Goal: Task Accomplishment & Management: Use online tool/utility

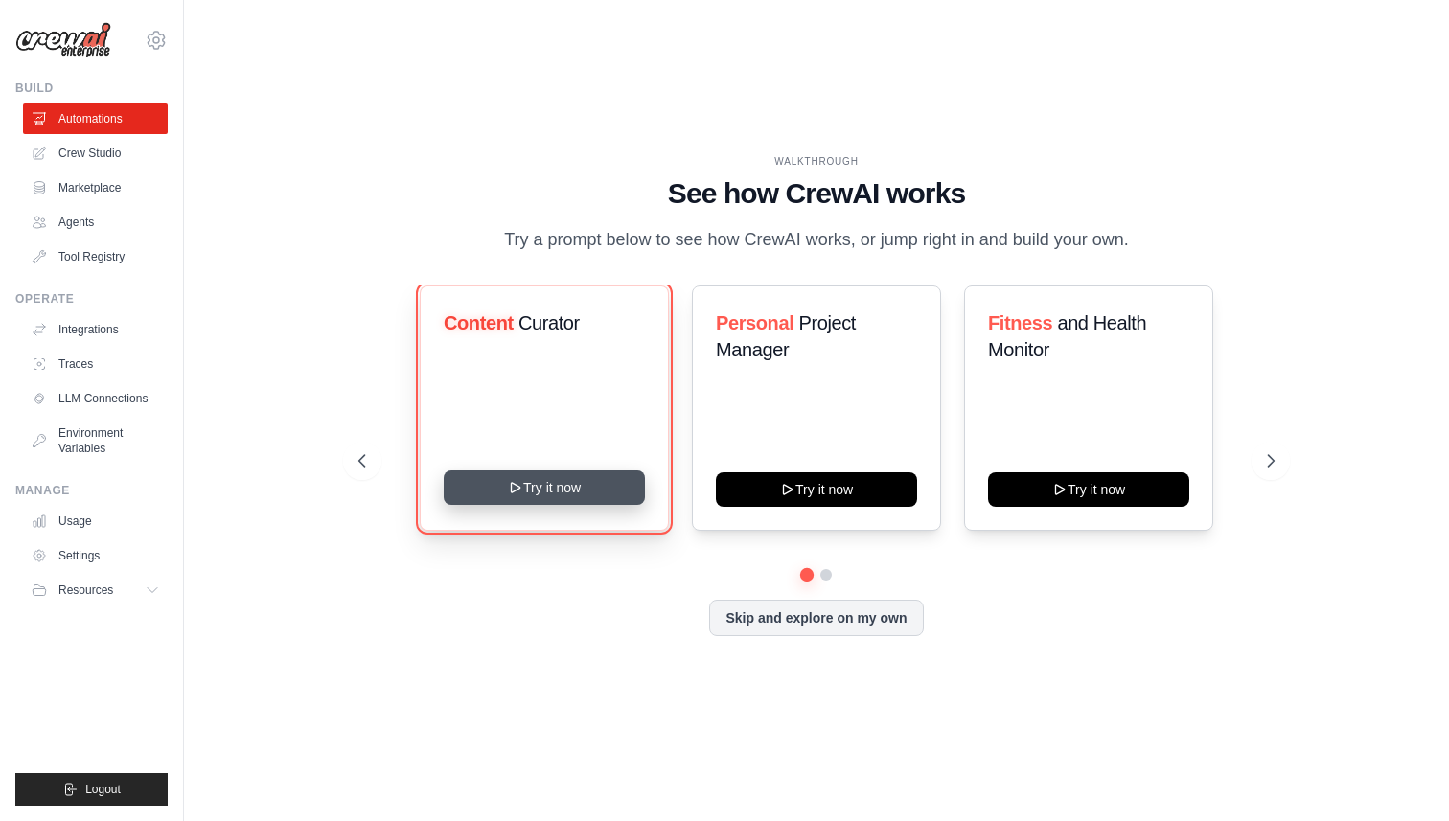
click at [550, 484] on button "Try it now" at bounding box center [544, 488] width 201 height 35
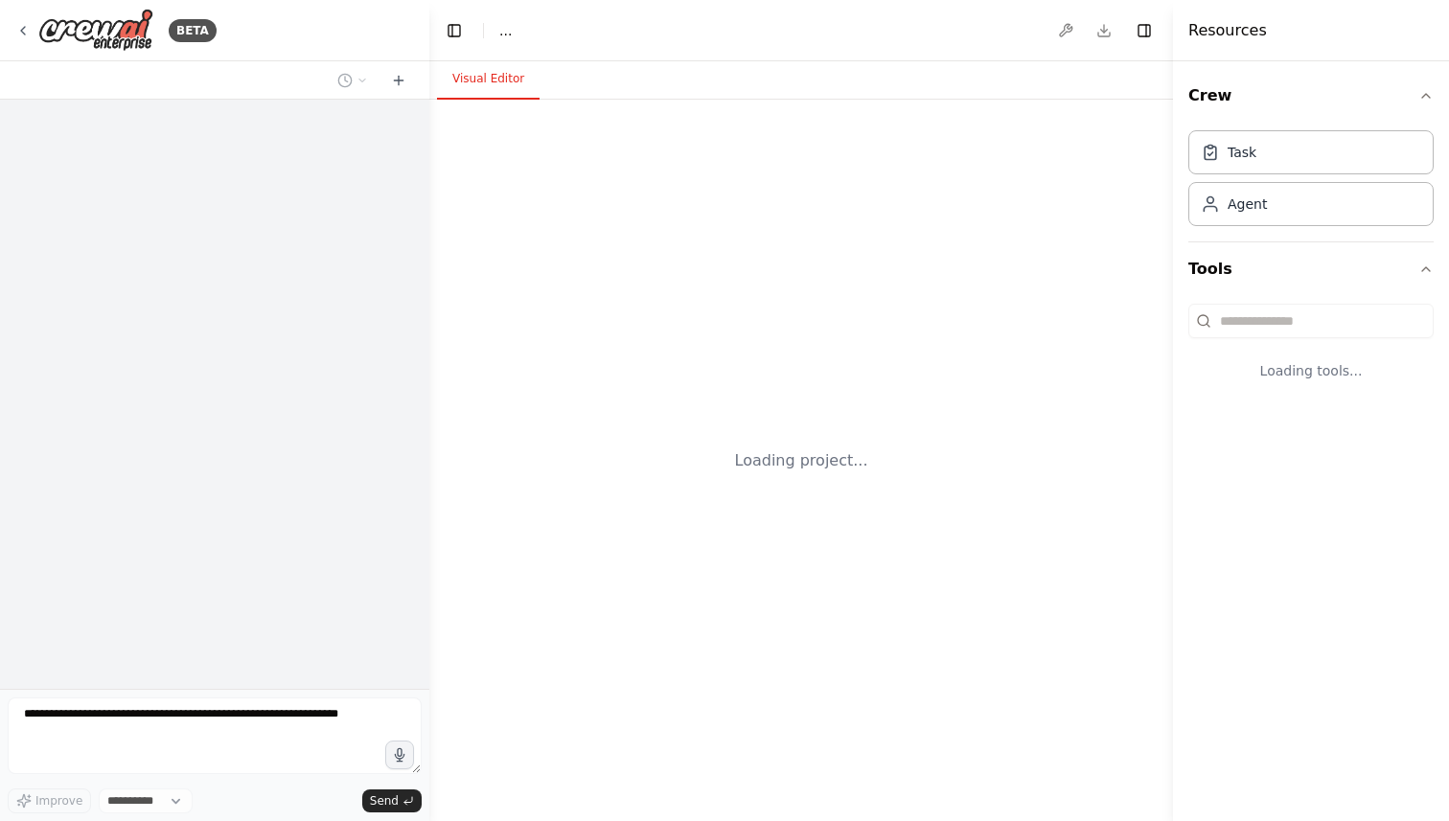
select select "****"
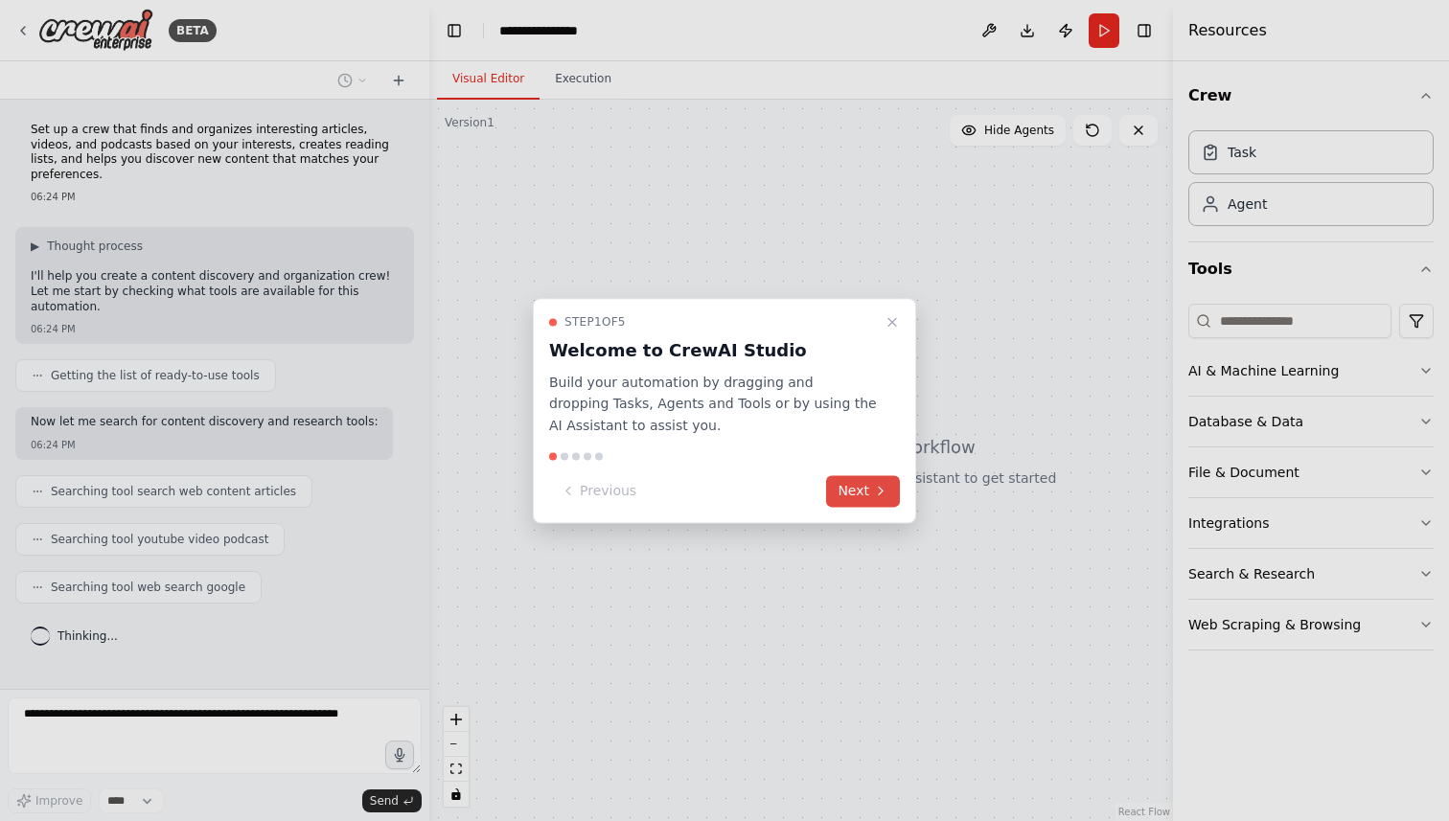
click at [849, 488] on button "Next" at bounding box center [863, 491] width 74 height 32
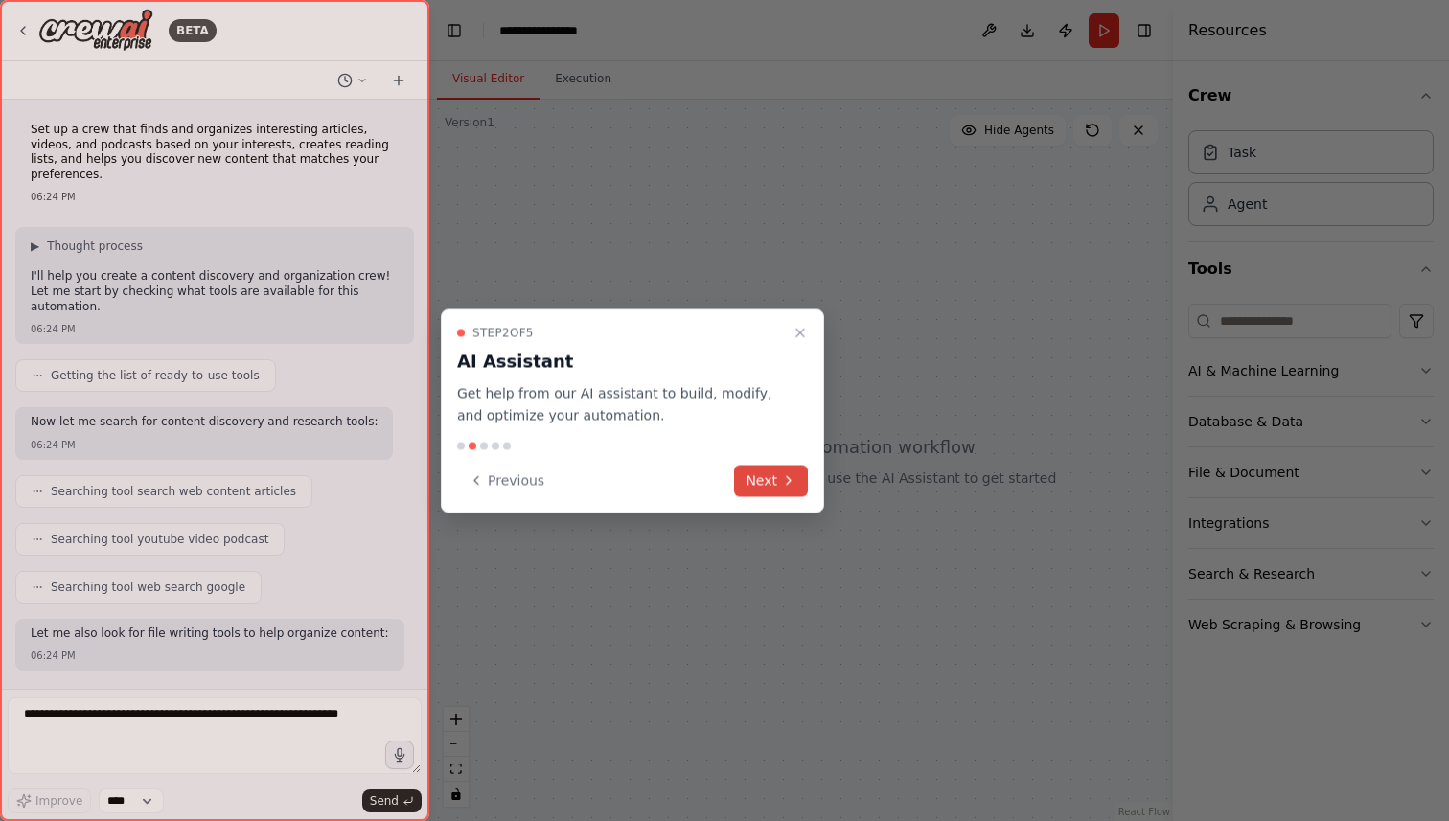
click at [781, 484] on icon at bounding box center [788, 481] width 15 height 15
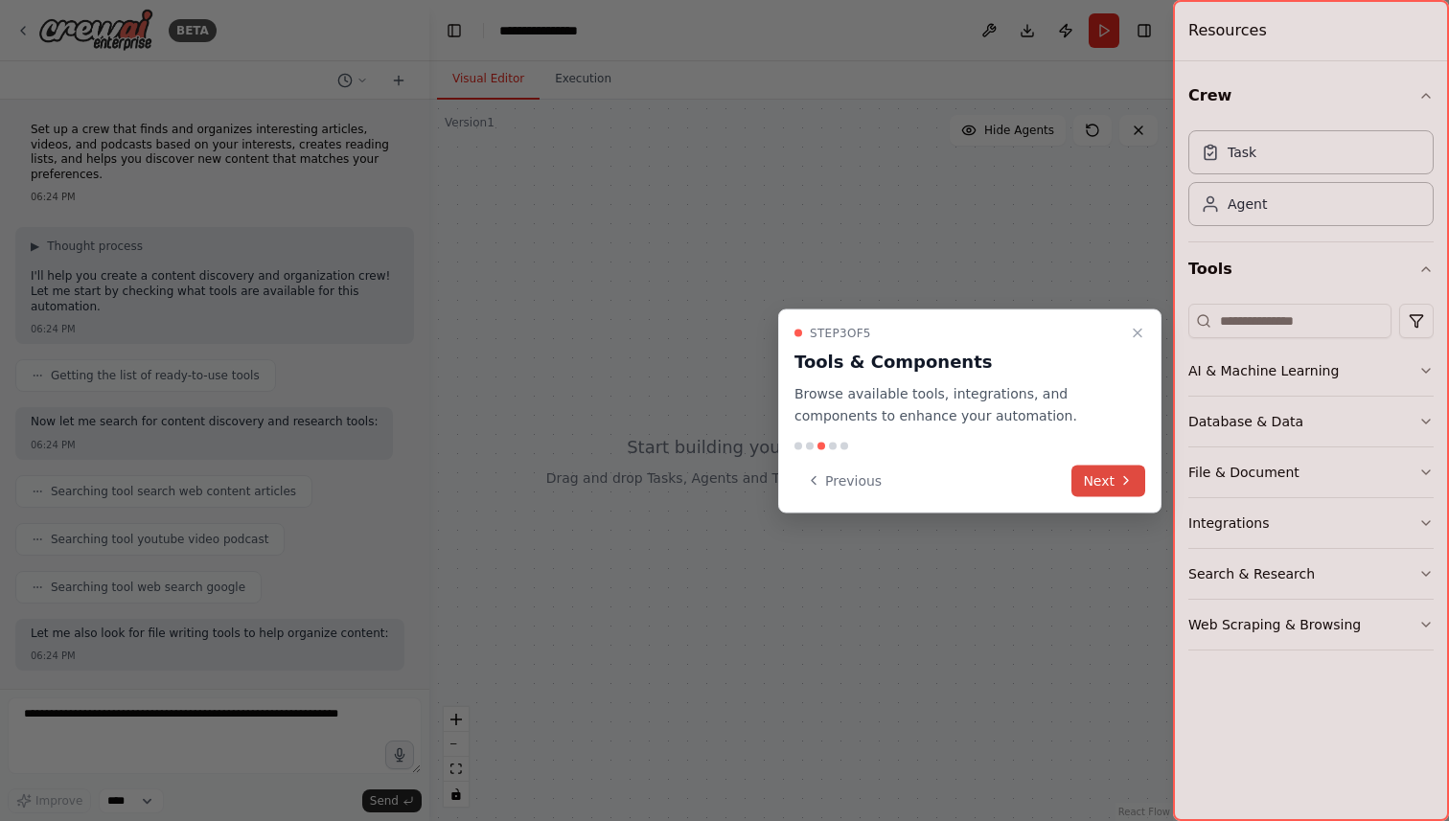
click at [1135, 475] on button "Next" at bounding box center [1109, 481] width 74 height 32
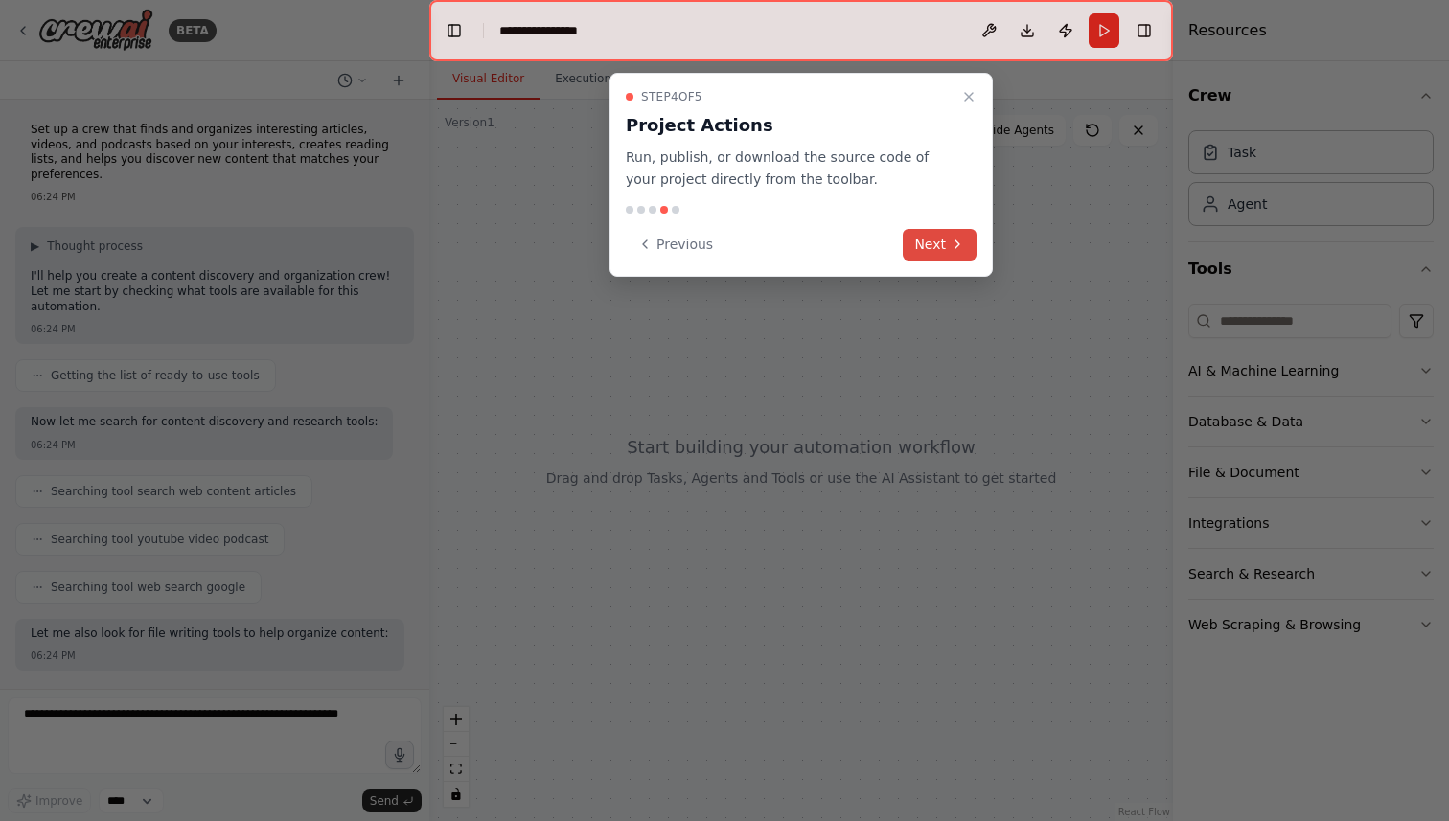
click at [930, 242] on button "Next" at bounding box center [940, 245] width 74 height 32
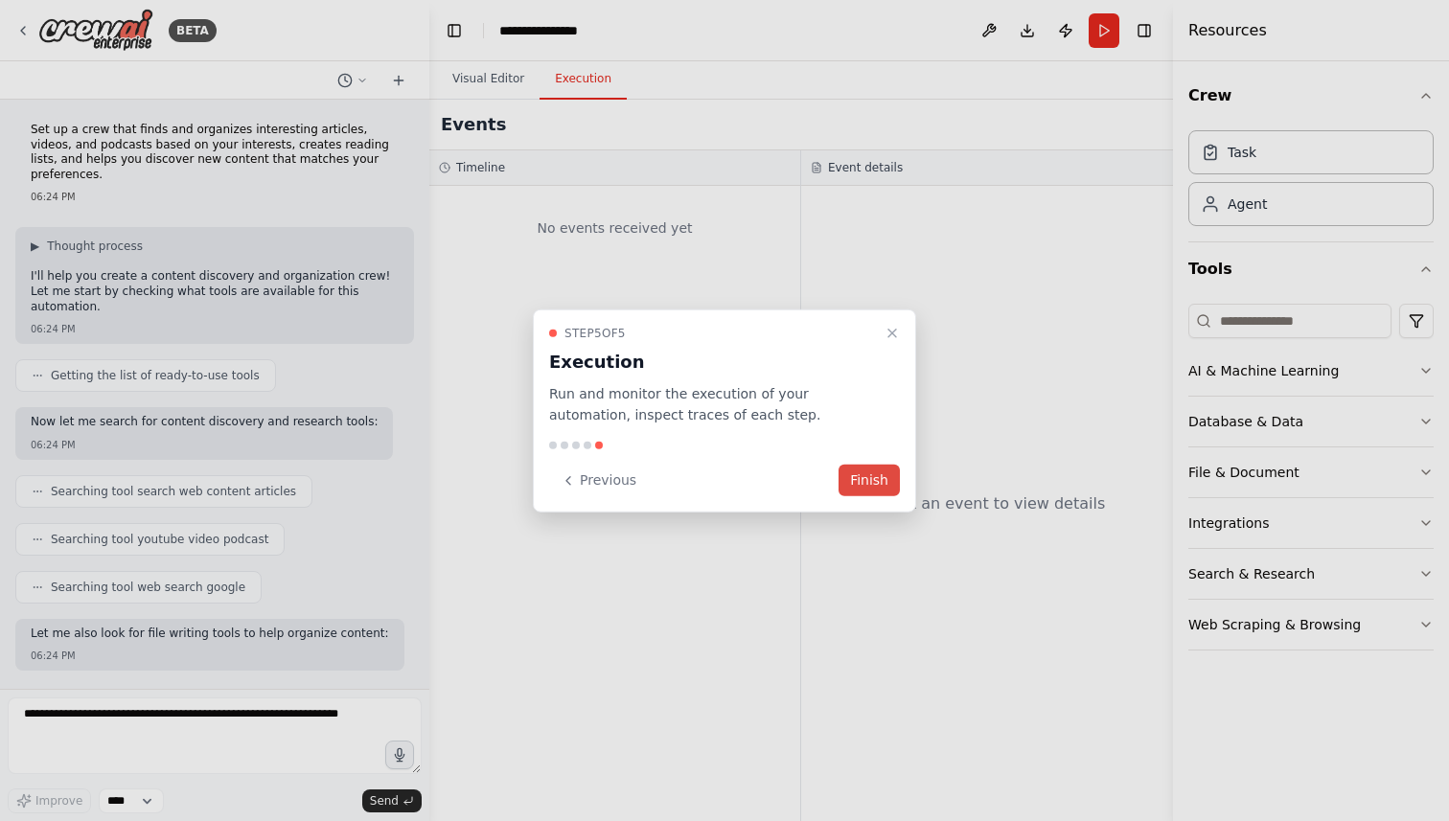
click at [874, 474] on button "Finish" at bounding box center [869, 481] width 61 height 32
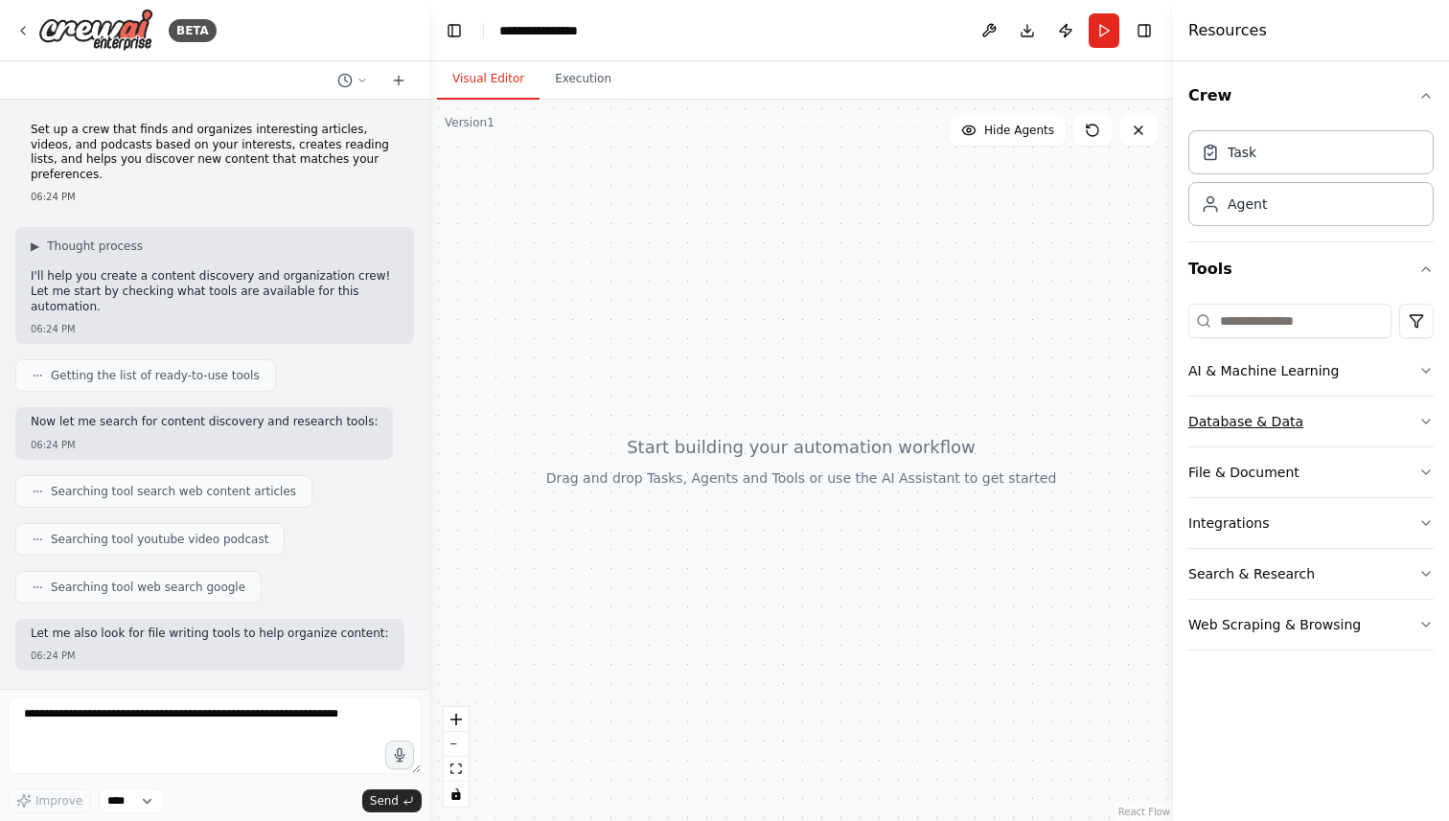
click at [1286, 413] on div "Database & Data" at bounding box center [1246, 421] width 115 height 19
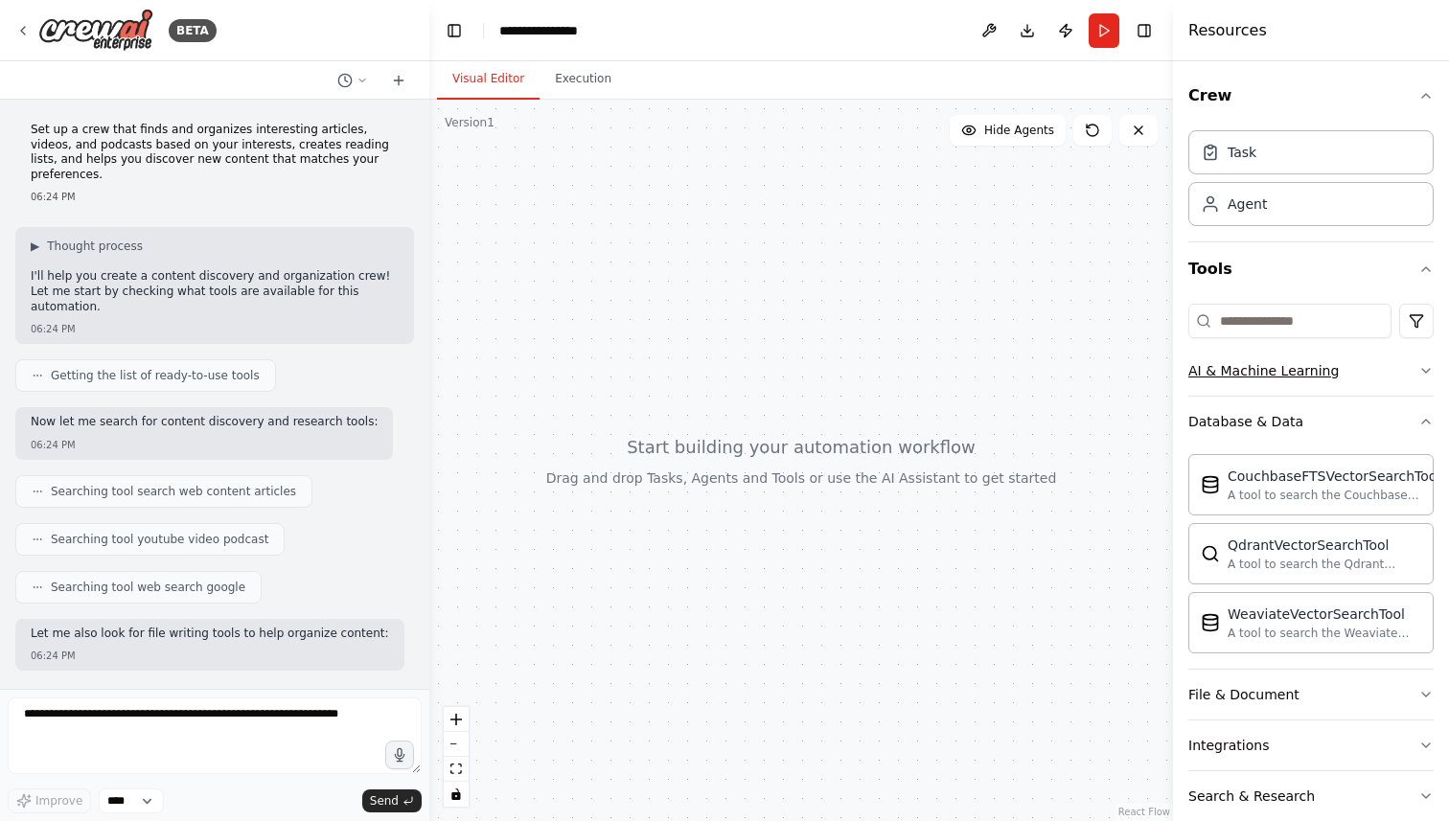
scroll to position [82, 0]
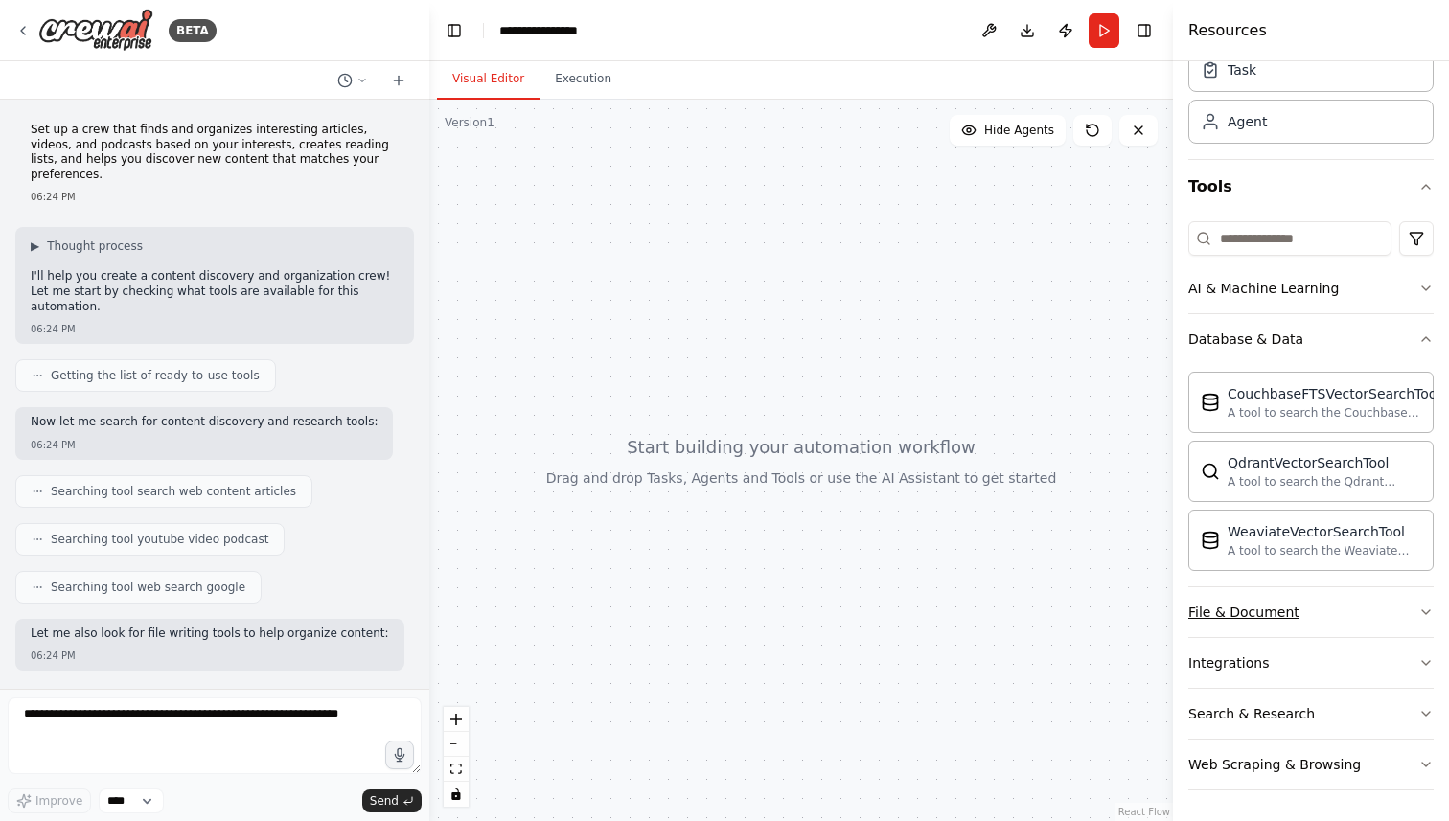
click at [1284, 598] on button "File & Document" at bounding box center [1311, 613] width 245 height 50
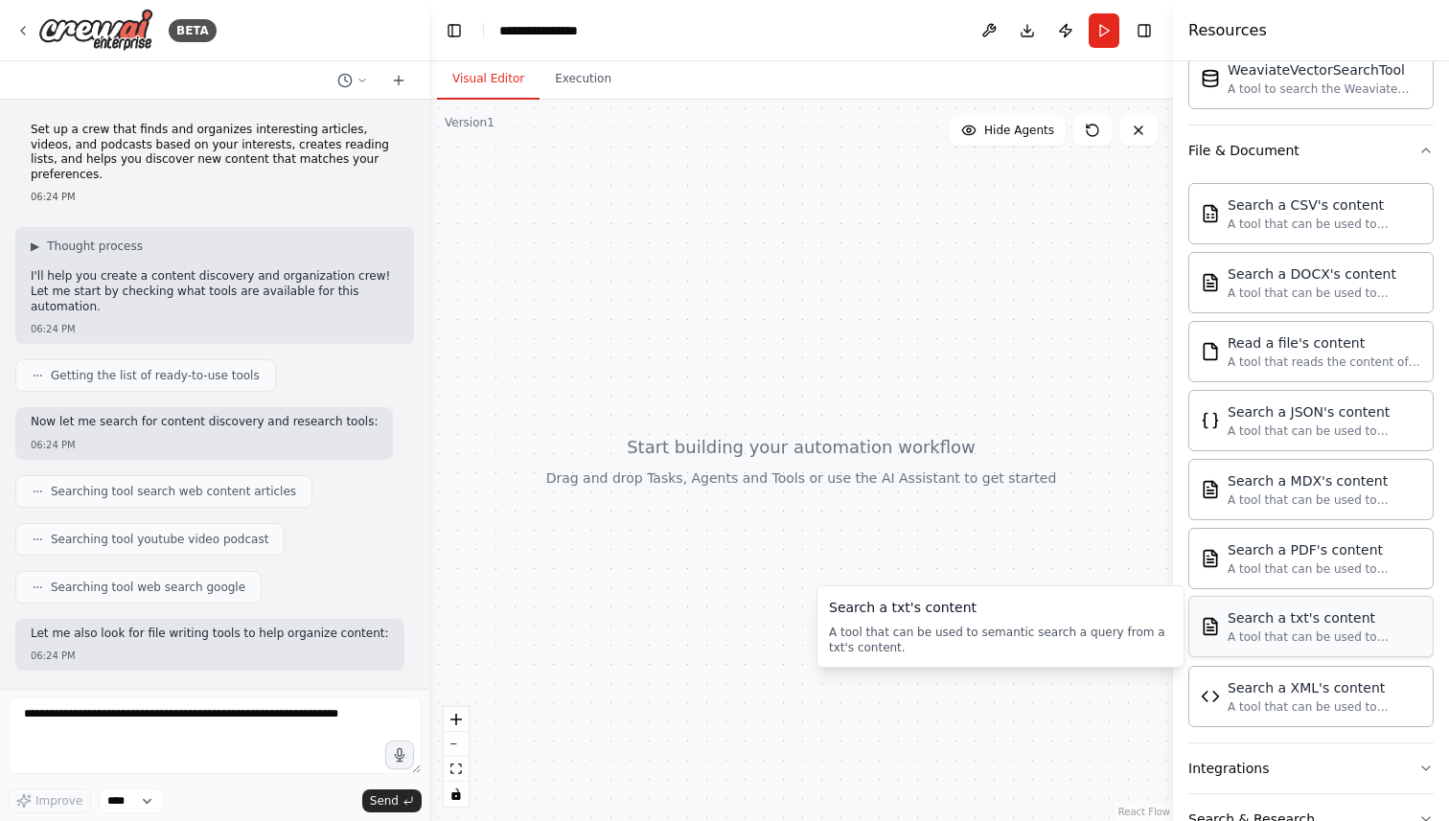
scroll to position [650, 0]
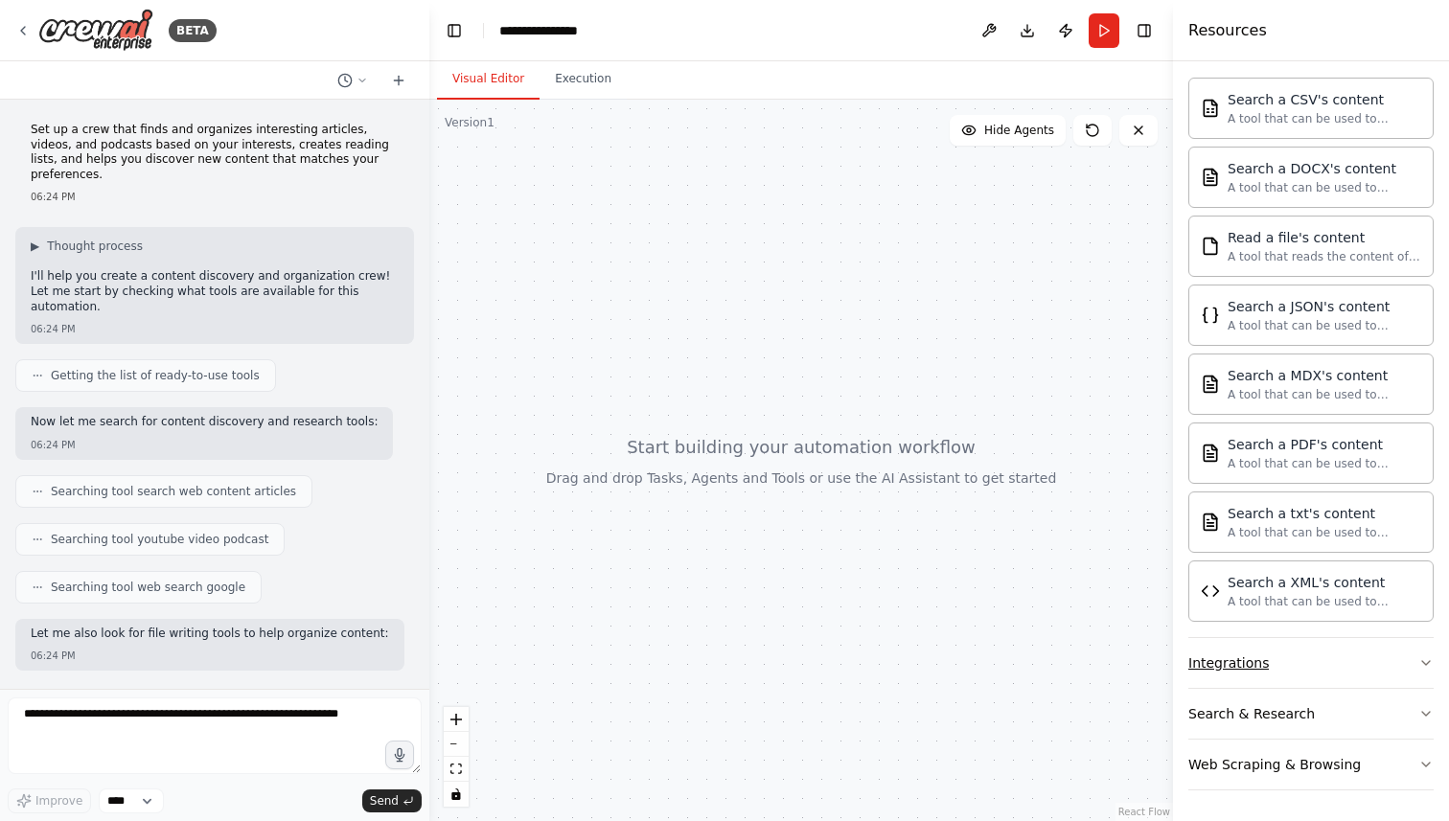
click at [1250, 664] on div "Integrations" at bounding box center [1229, 663] width 81 height 19
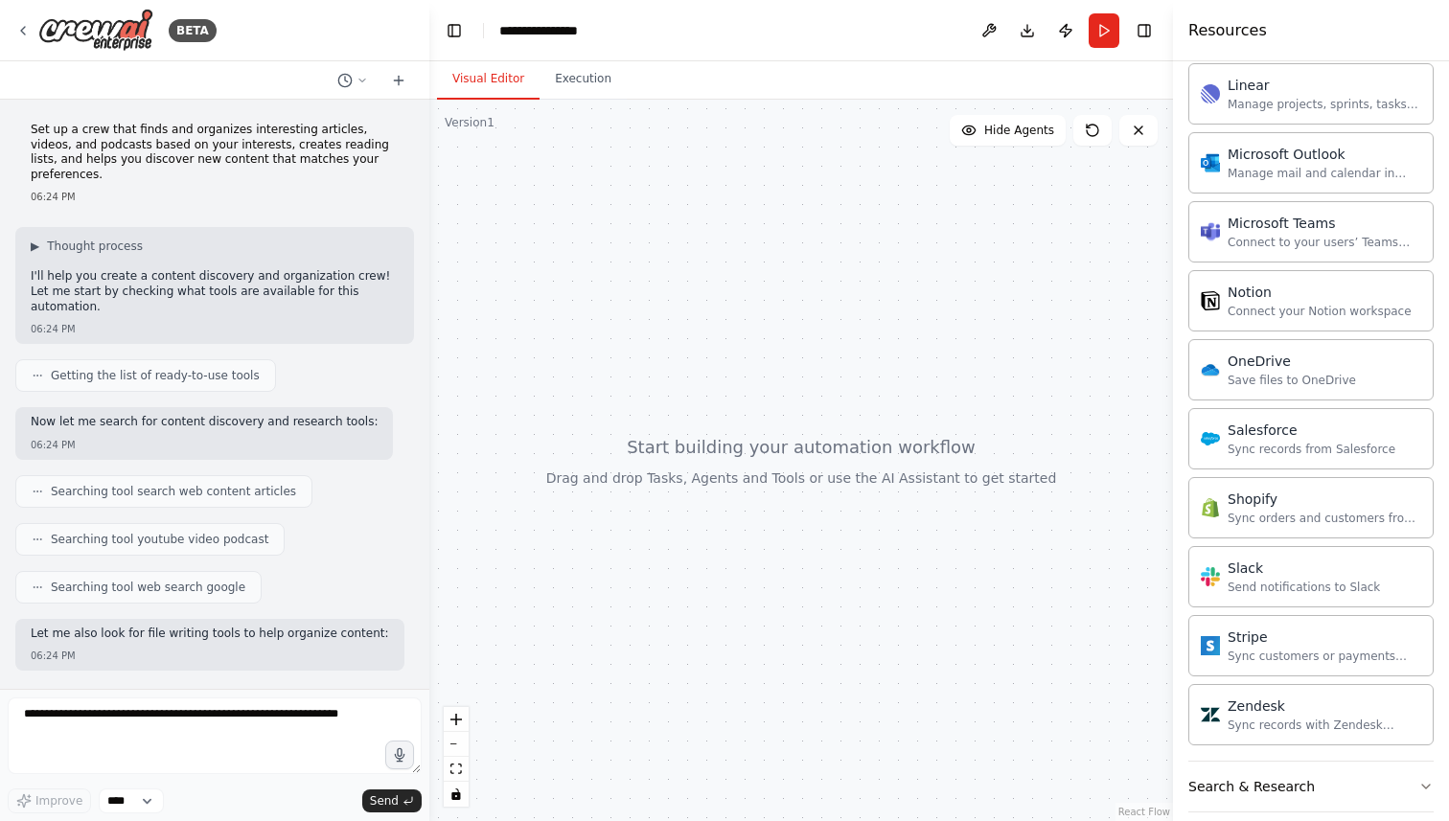
scroll to position [2115, 0]
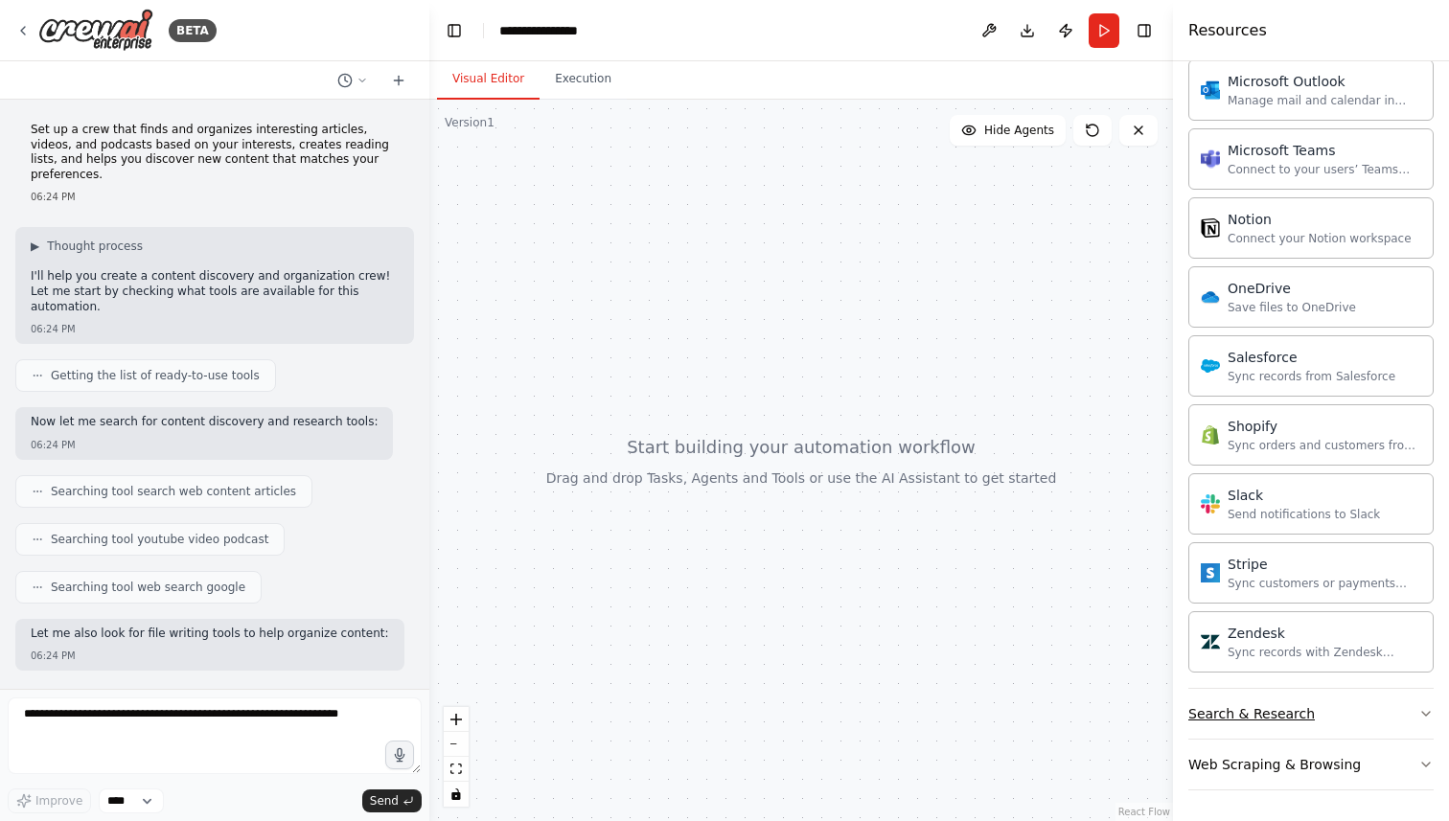
click at [1250, 723] on div "Search & Research" at bounding box center [1252, 714] width 127 height 19
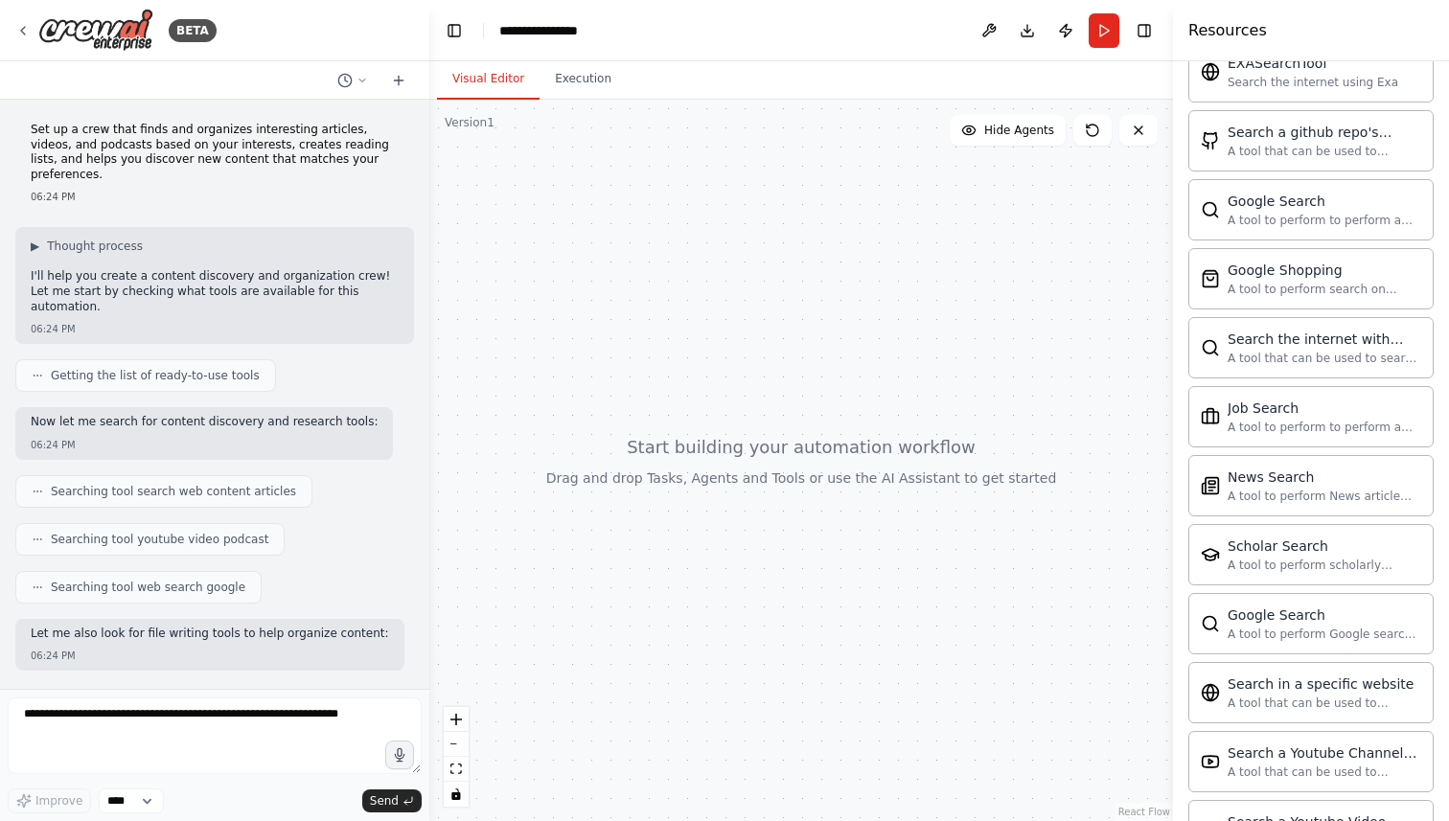
scroll to position [3096, 0]
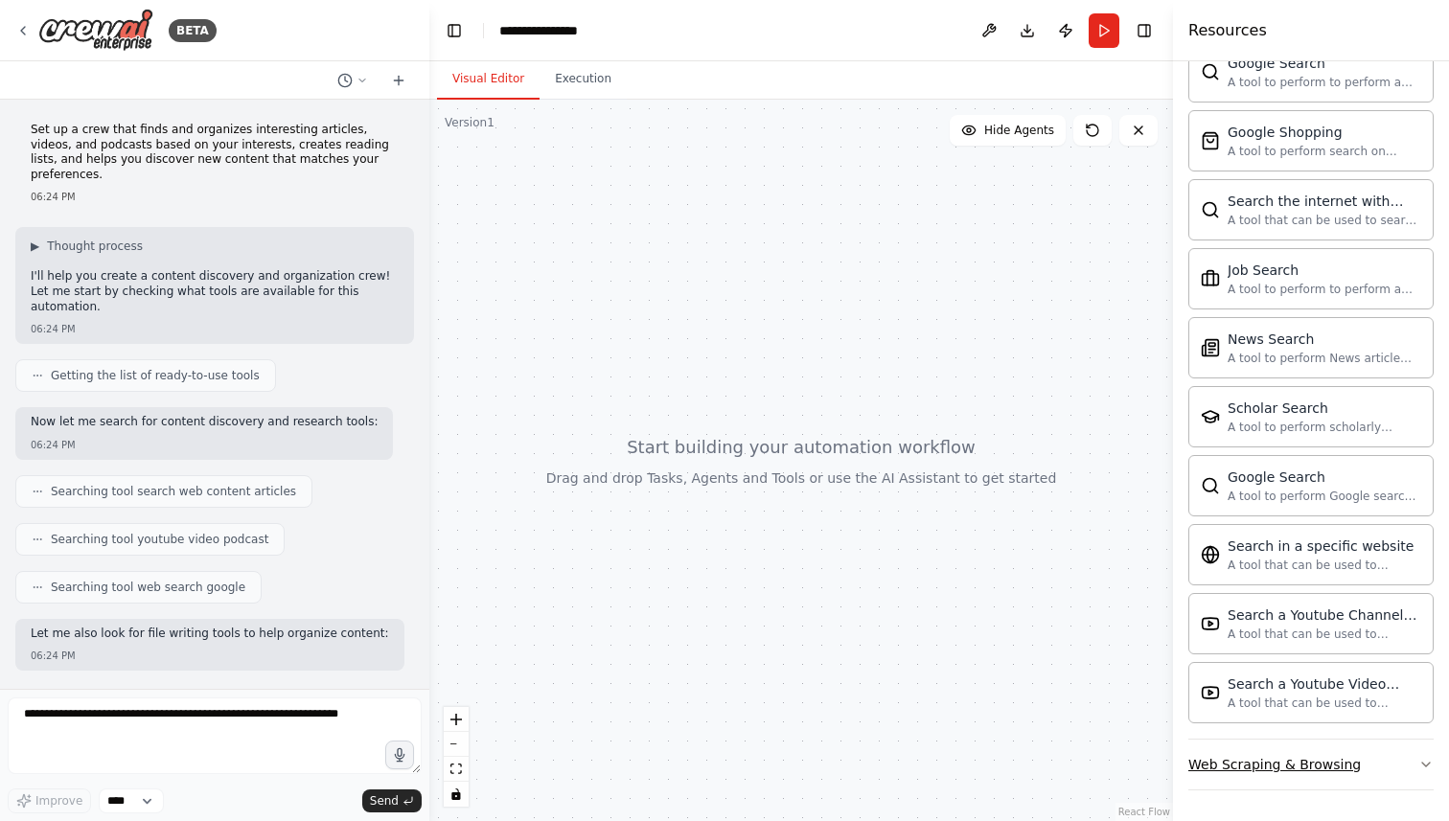
click at [1261, 765] on div "Web Scraping & Browsing" at bounding box center [1275, 764] width 173 height 19
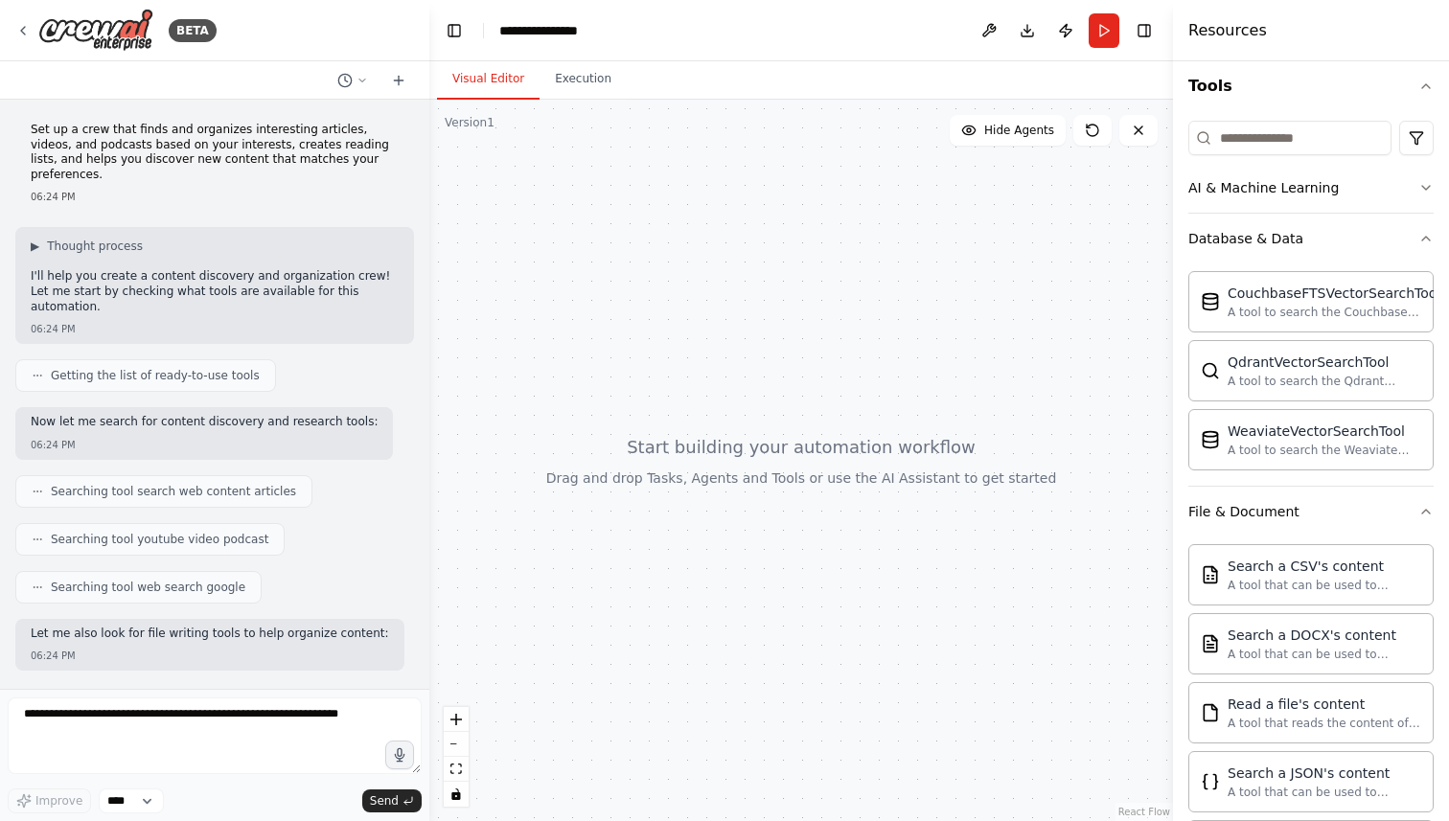
scroll to position [0, 0]
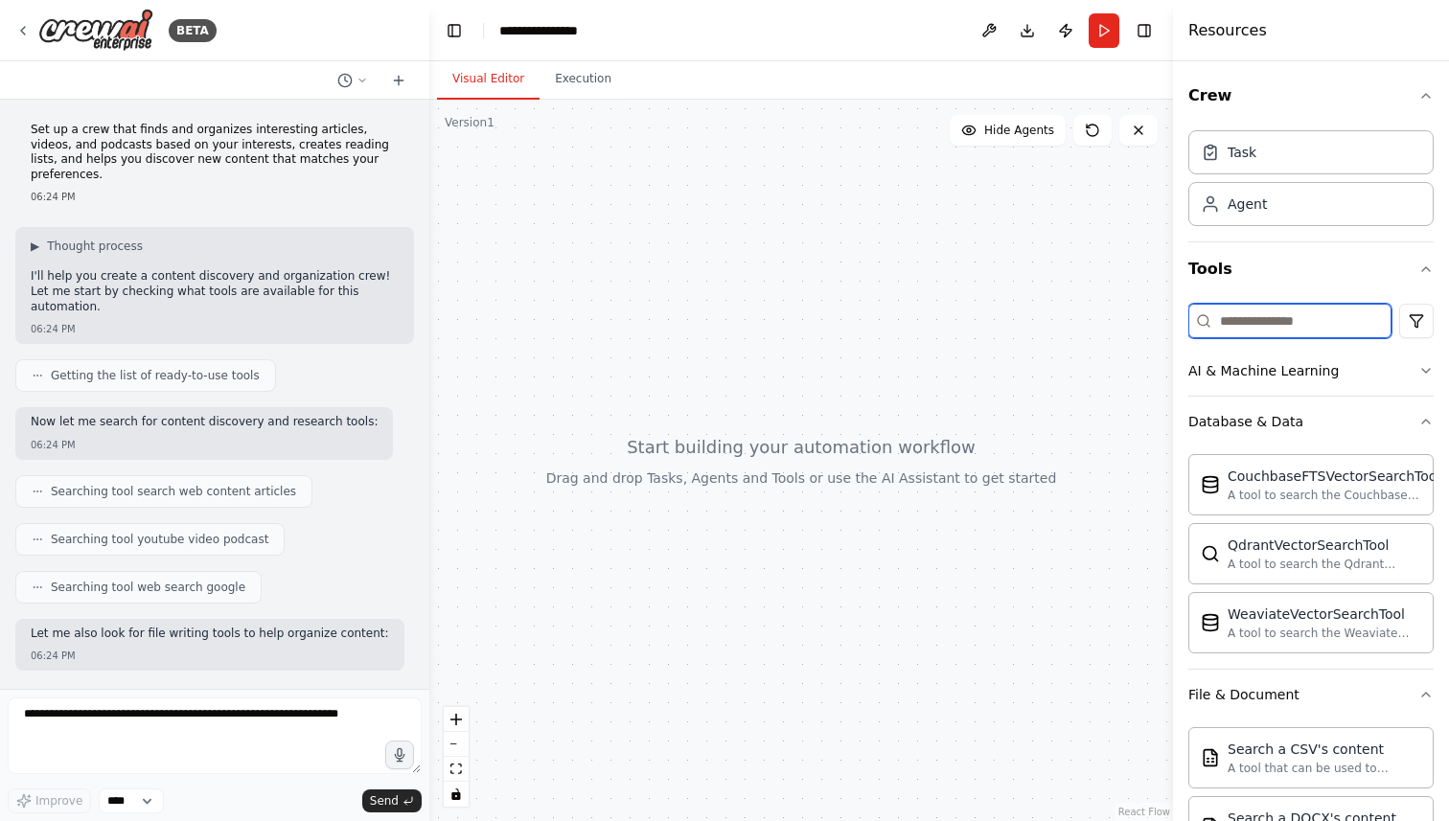
click at [1258, 321] on input at bounding box center [1290, 321] width 203 height 35
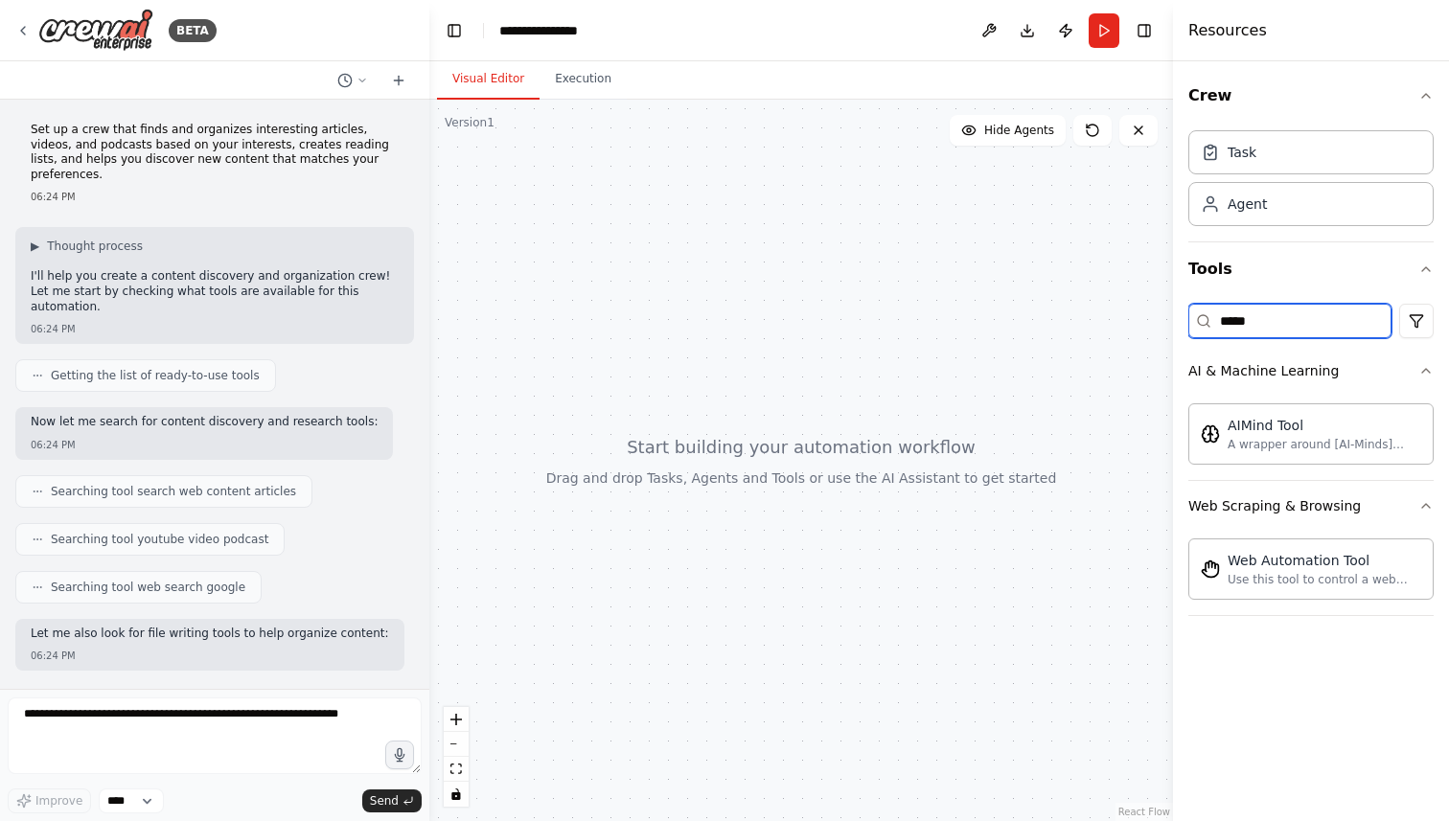
click at [1228, 321] on input "*****" at bounding box center [1290, 321] width 203 height 35
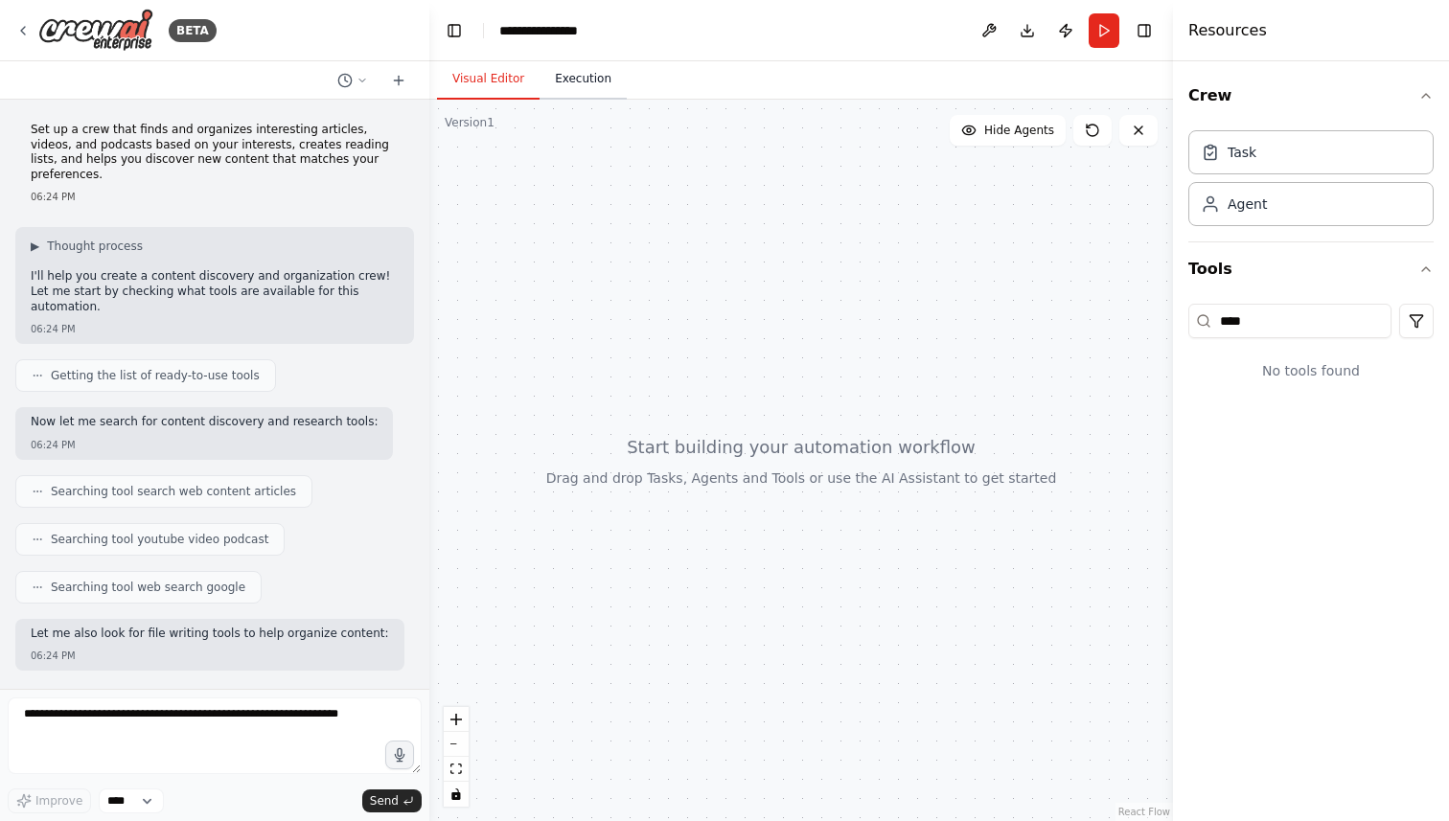
click at [574, 79] on button "Execution" at bounding box center [583, 79] width 87 height 40
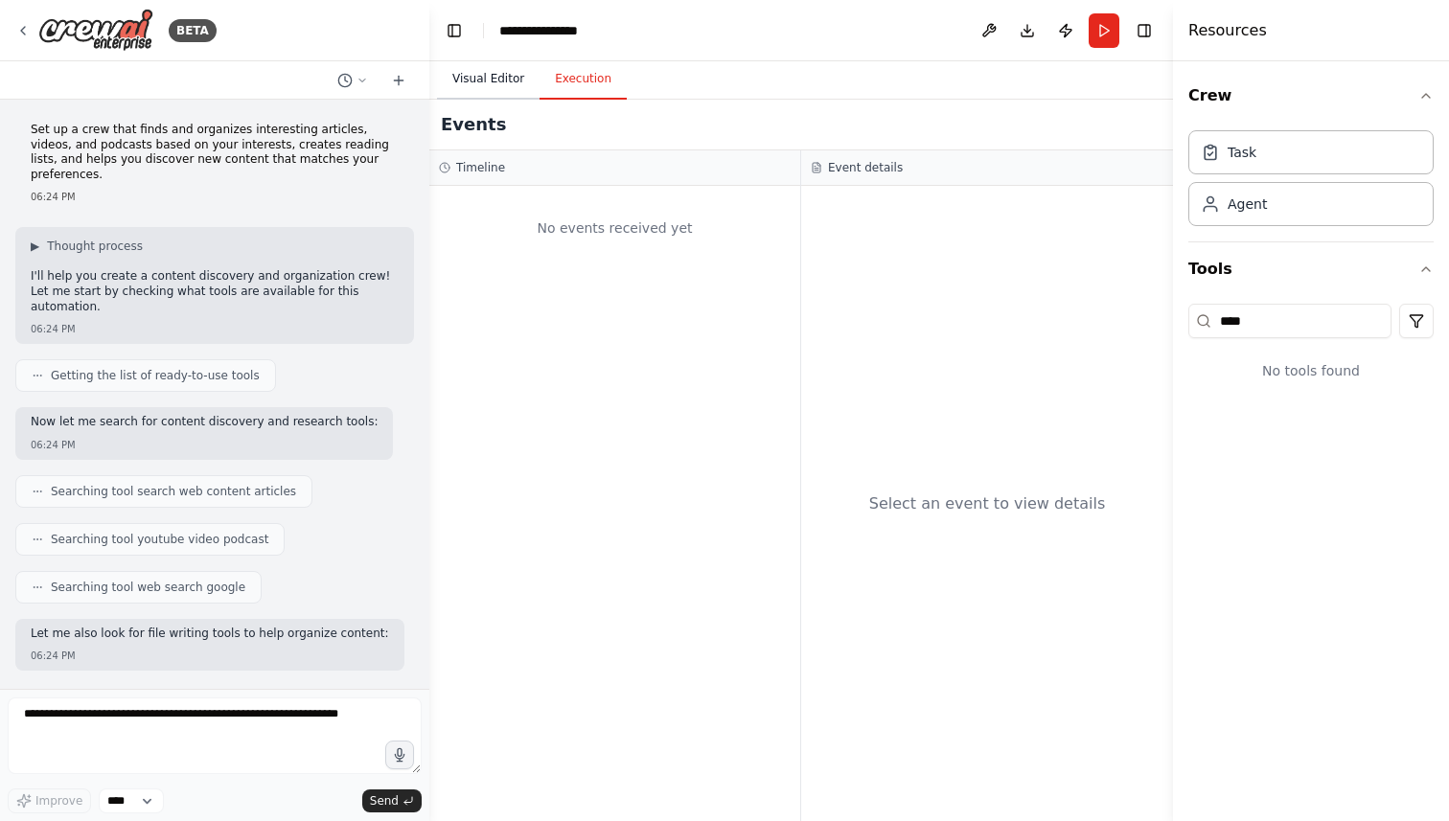
click at [484, 81] on button "Visual Editor" at bounding box center [488, 79] width 103 height 40
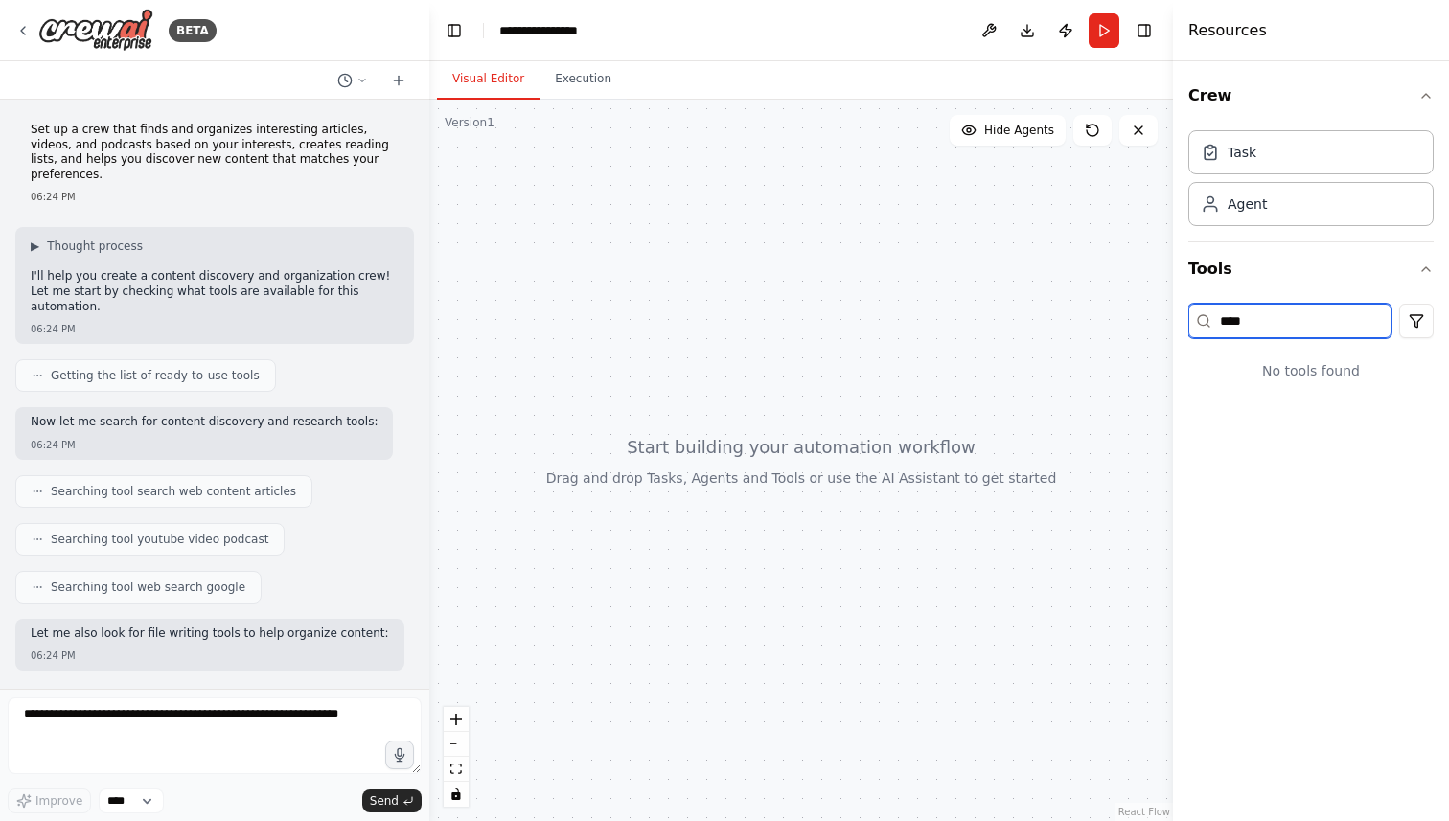
click at [1235, 311] on input "****" at bounding box center [1290, 321] width 203 height 35
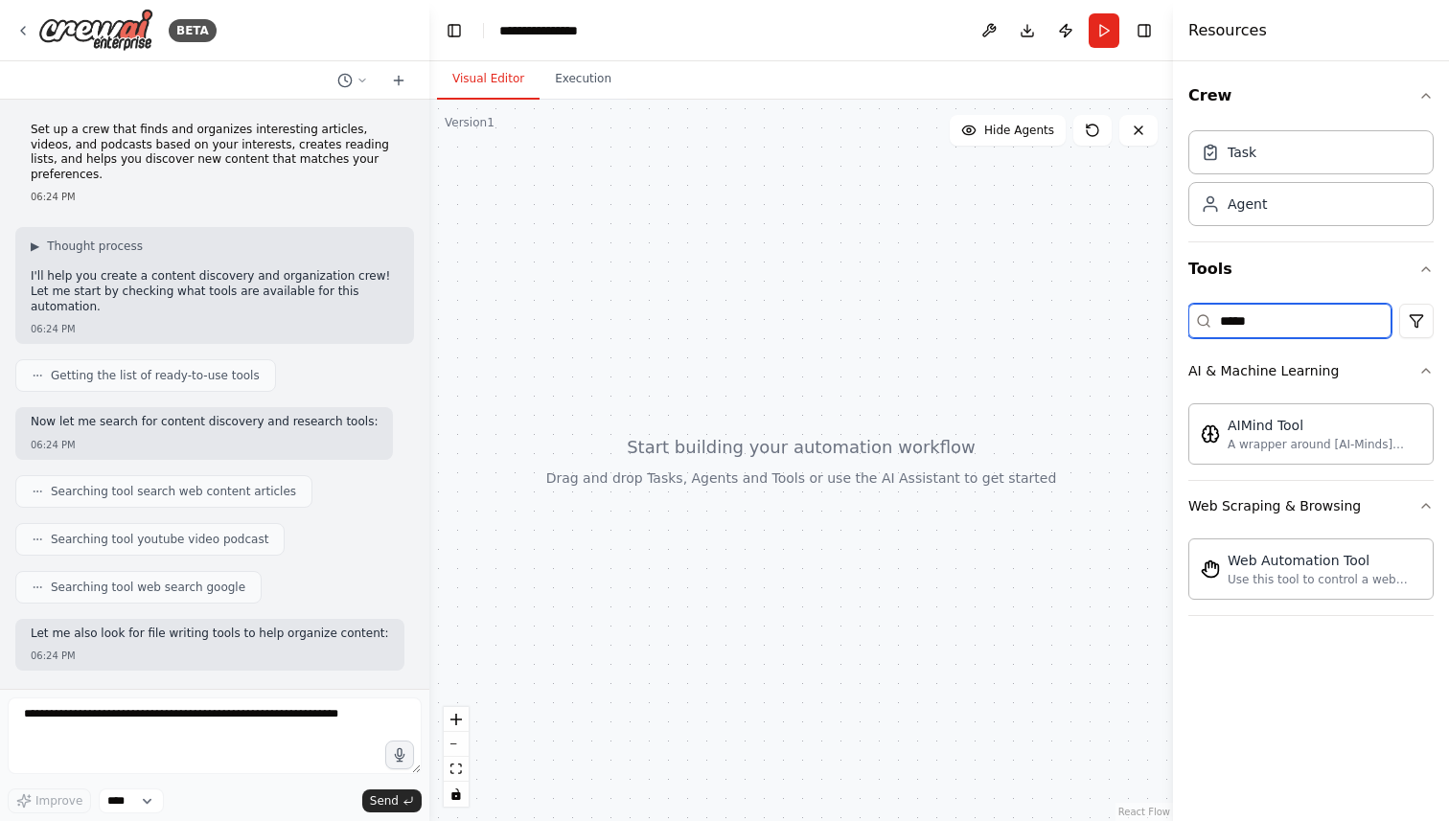
click at [1236, 326] on input "*****" at bounding box center [1290, 321] width 203 height 35
type input "*****"
click at [1238, 149] on div "Task" at bounding box center [1242, 151] width 29 height 19
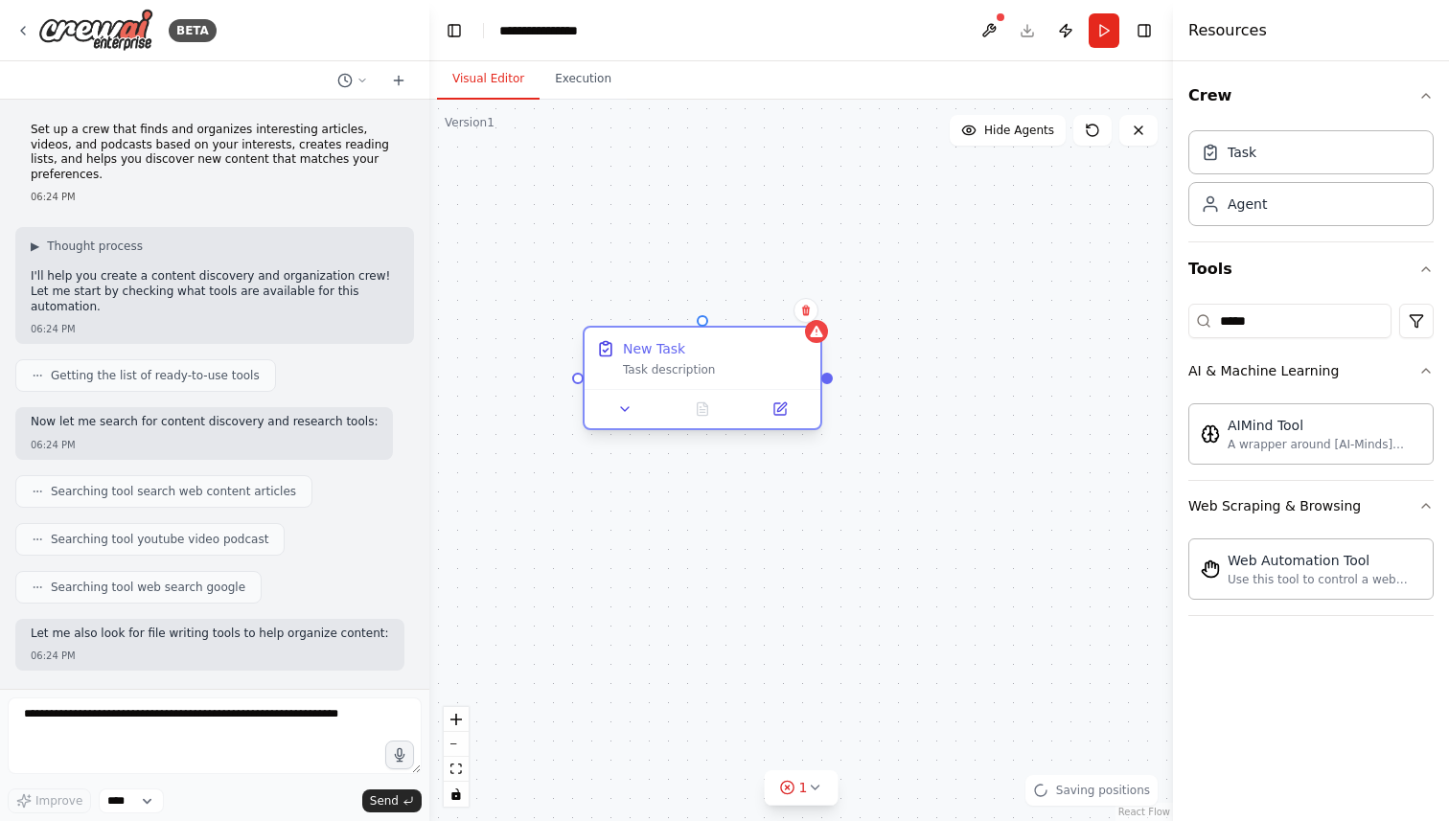
drag, startPoint x: 820, startPoint y: 373, endPoint x: 660, endPoint y: 357, distance: 160.0
click at [660, 357] on div "New Task" at bounding box center [654, 348] width 62 height 19
click at [681, 351] on div "New Task" at bounding box center [654, 348] width 62 height 19
click at [647, 351] on div "New Task" at bounding box center [654, 348] width 62 height 19
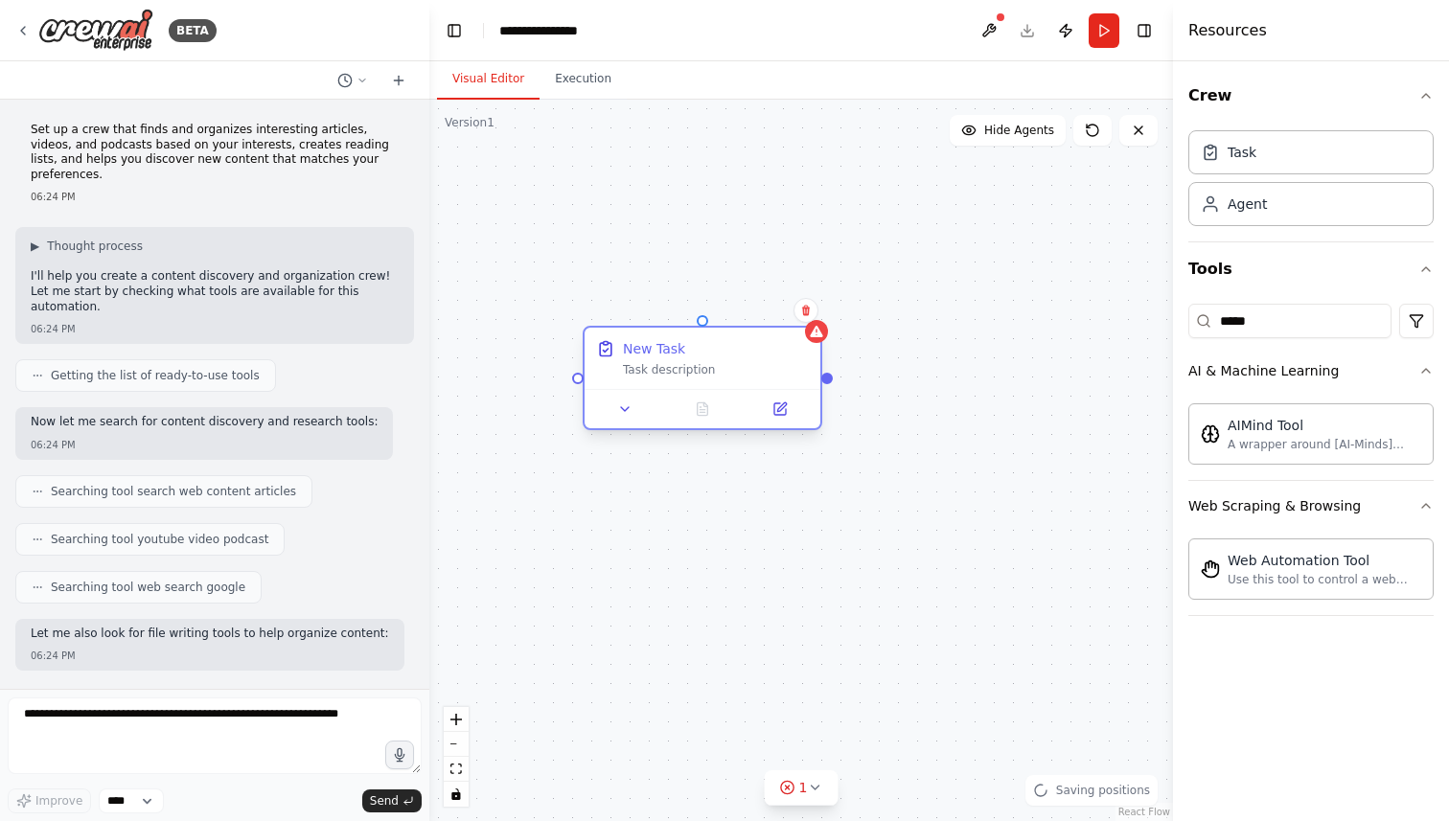
click at [647, 351] on div "New Task" at bounding box center [654, 348] width 62 height 19
click at [628, 413] on icon at bounding box center [624, 409] width 15 height 15
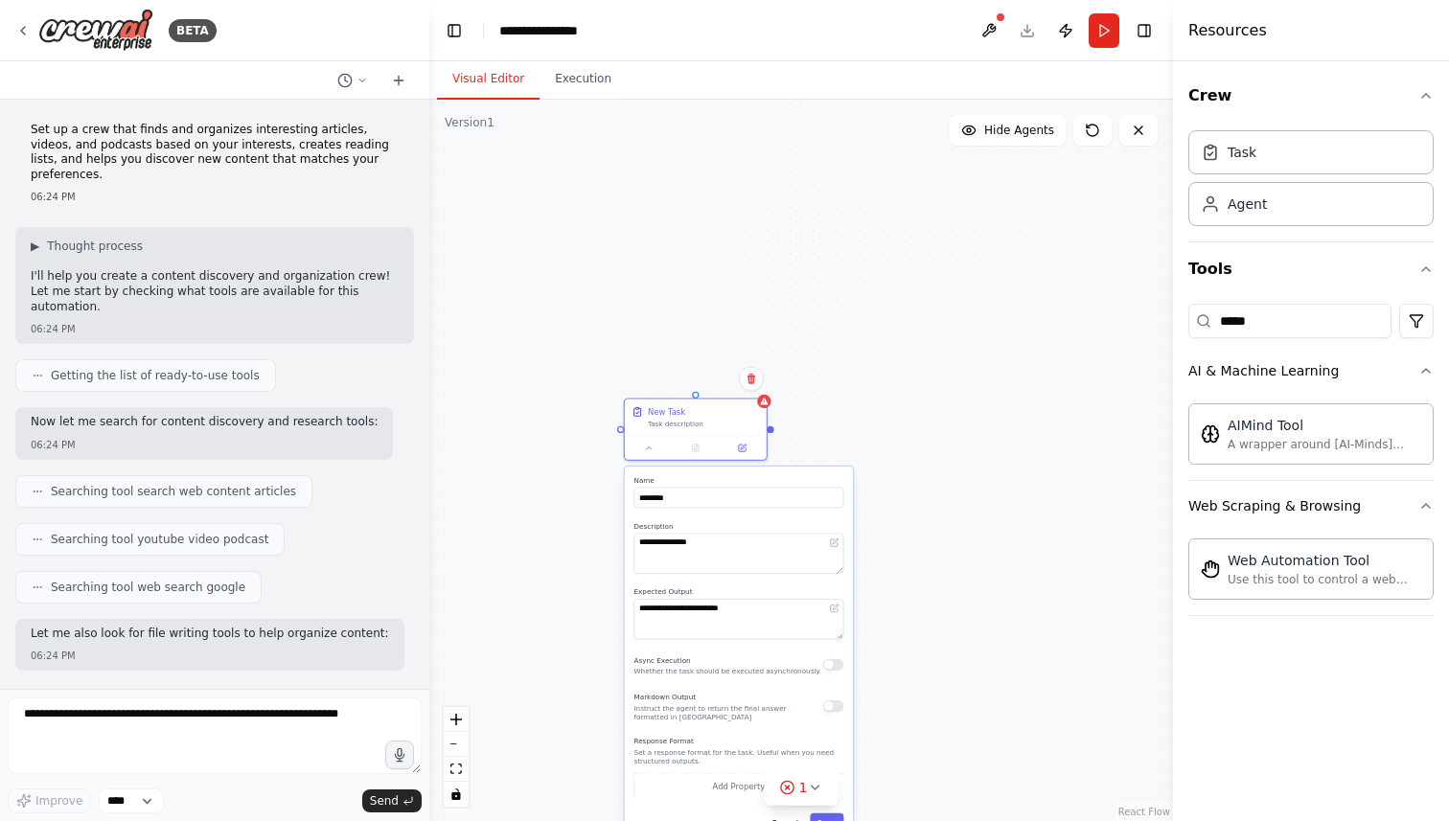
click at [807, 320] on div "**********" at bounding box center [801, 461] width 744 height 722
click at [718, 423] on div "Task description" at bounding box center [704, 423] width 112 height 10
click at [755, 386] on button at bounding box center [751, 378] width 25 height 25
click at [753, 372] on button at bounding box center [751, 378] width 25 height 25
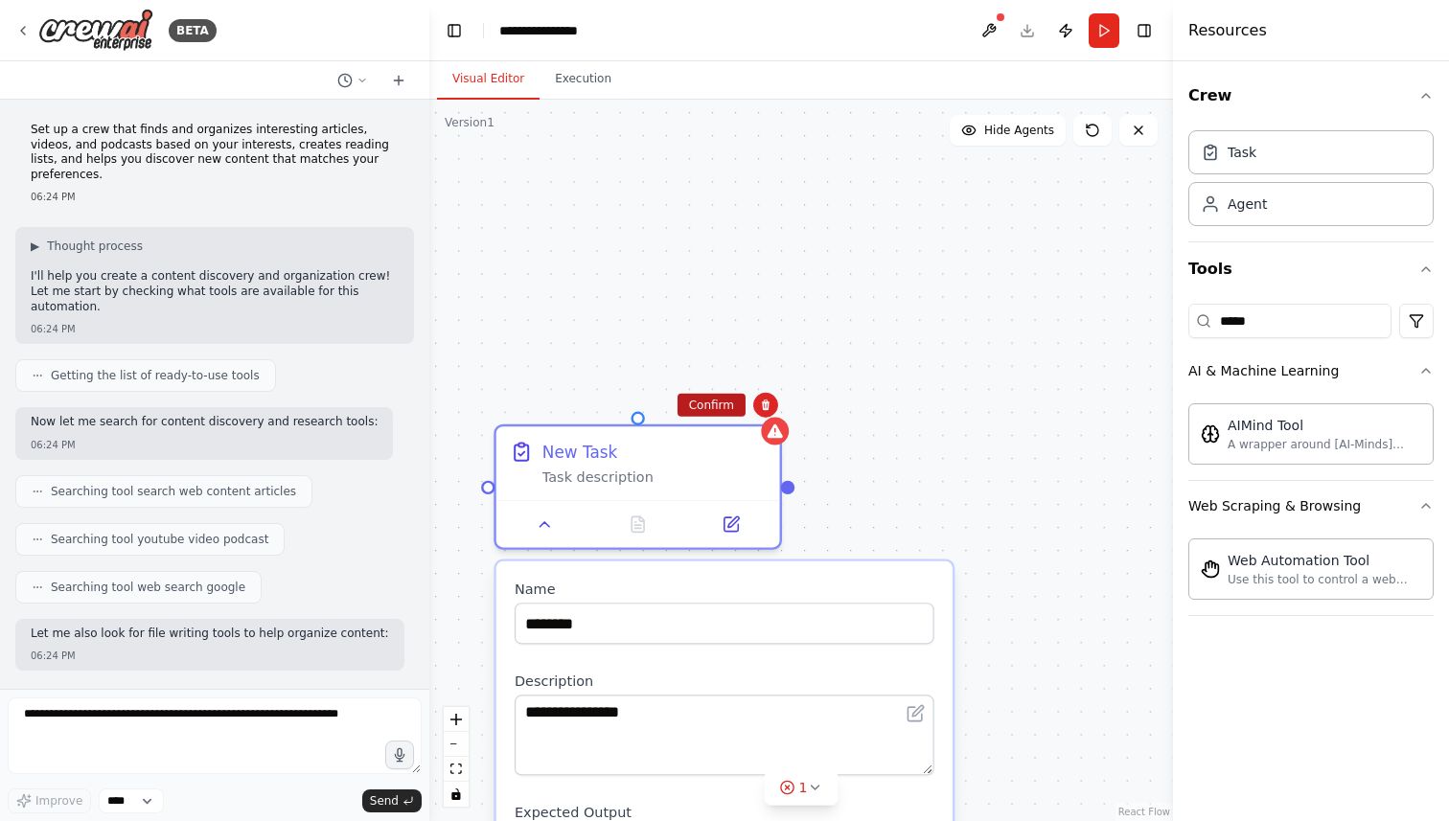
click at [720, 409] on button "Confirm" at bounding box center [712, 405] width 68 height 23
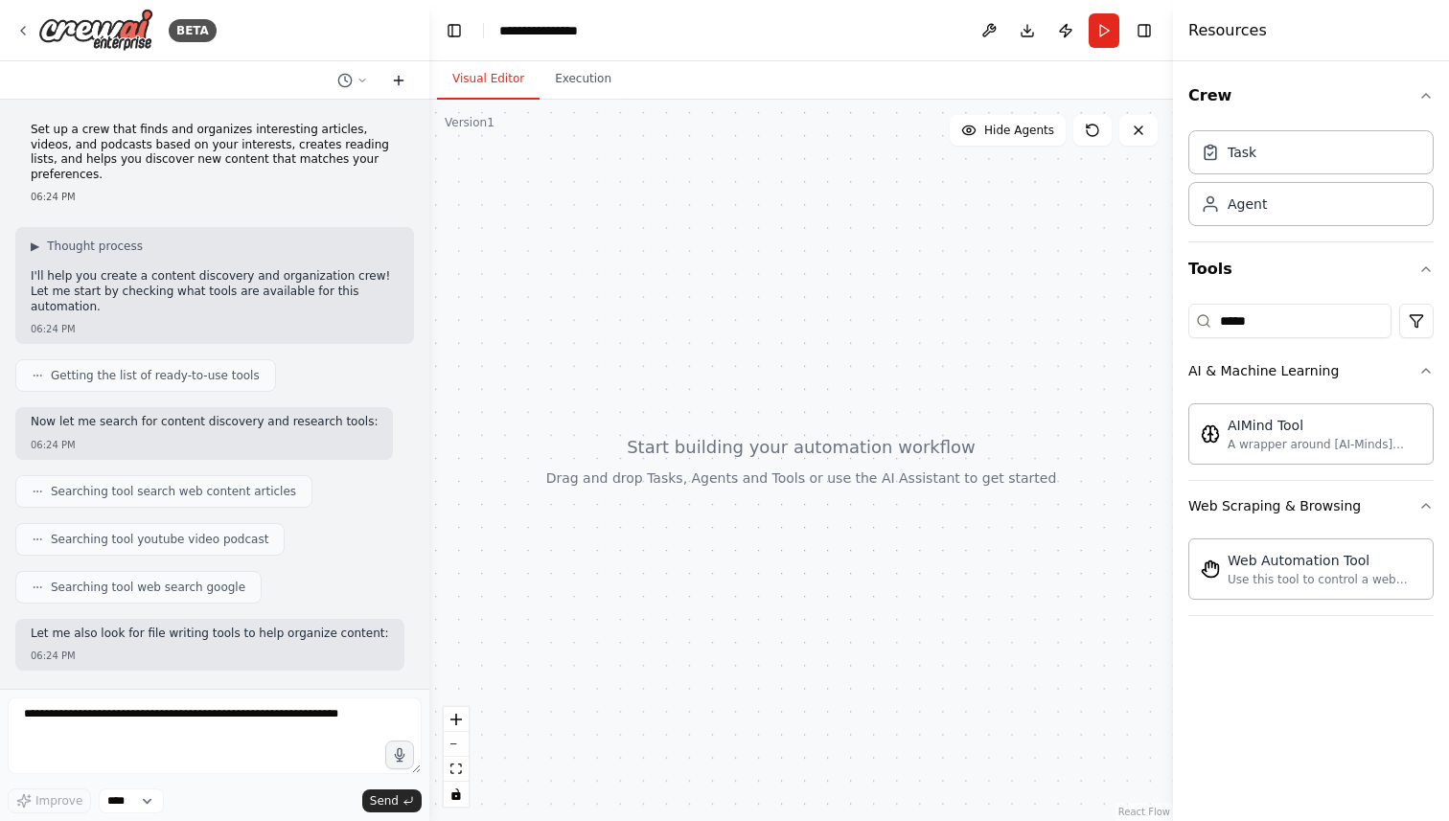
click at [396, 81] on icon at bounding box center [398, 81] width 9 height 0
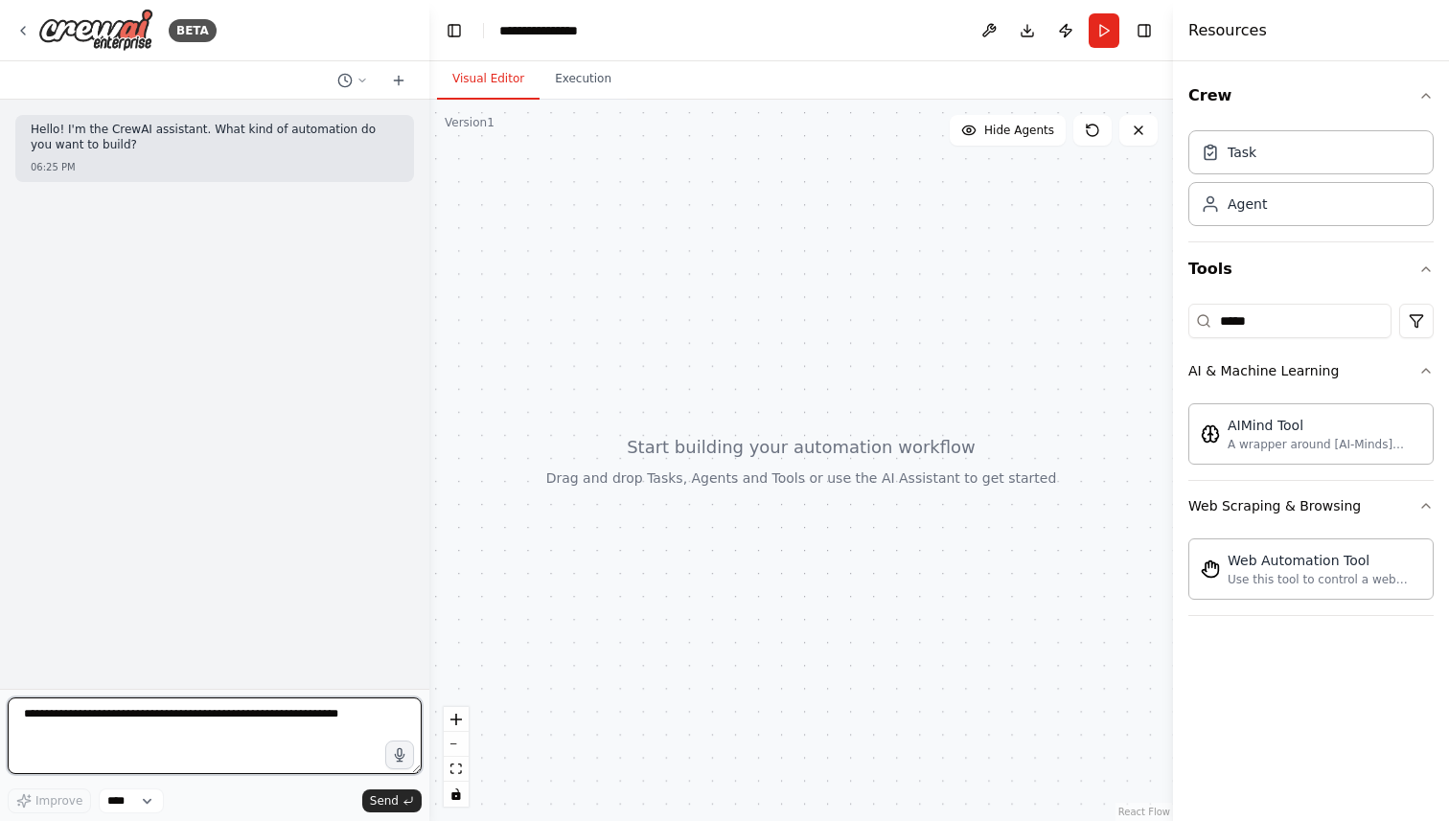
click at [152, 741] on textarea at bounding box center [215, 736] width 414 height 77
type textarea "**********"
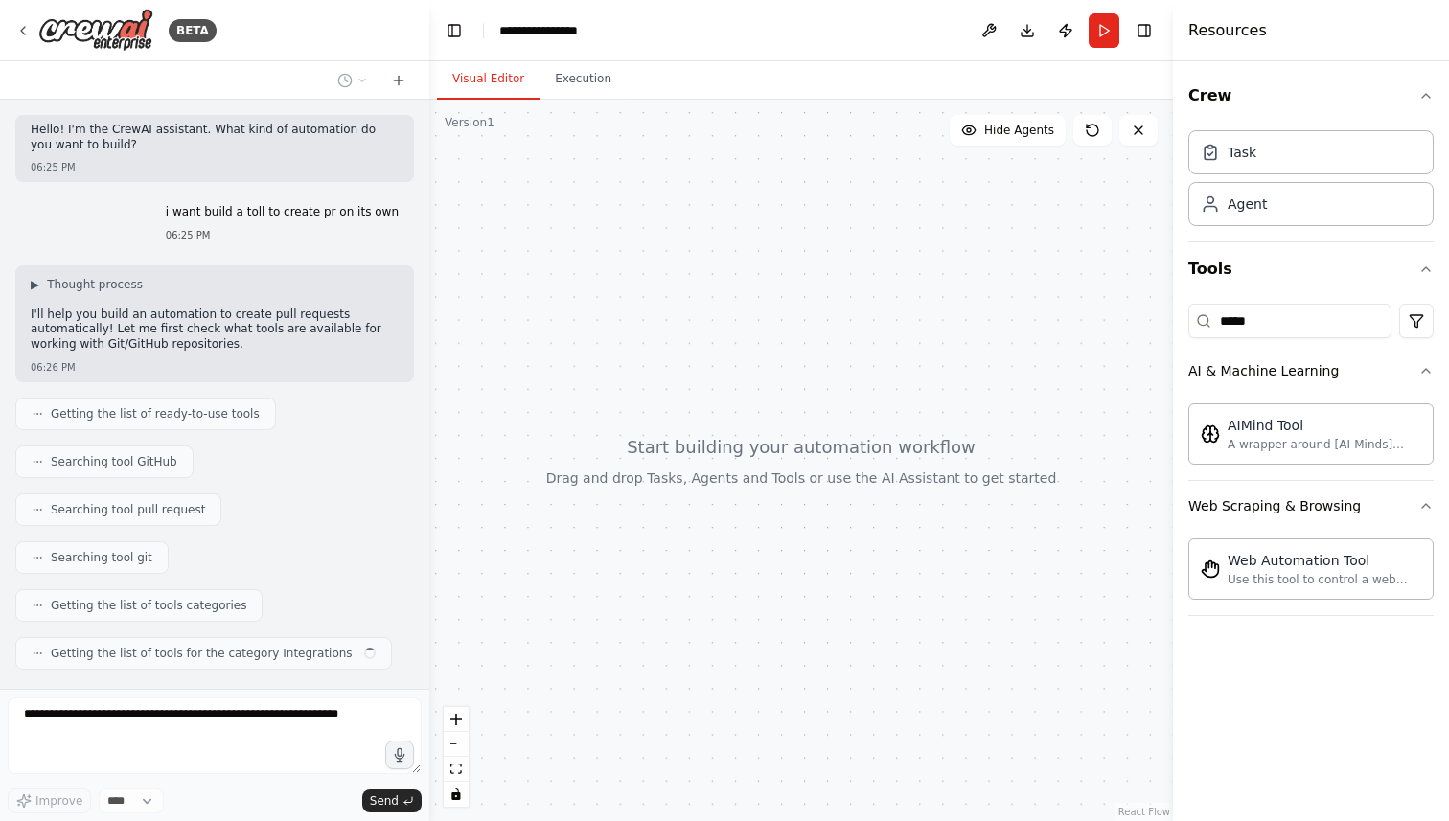
scroll to position [44, 0]
